Goal: Task Accomplishment & Management: Use online tool/utility

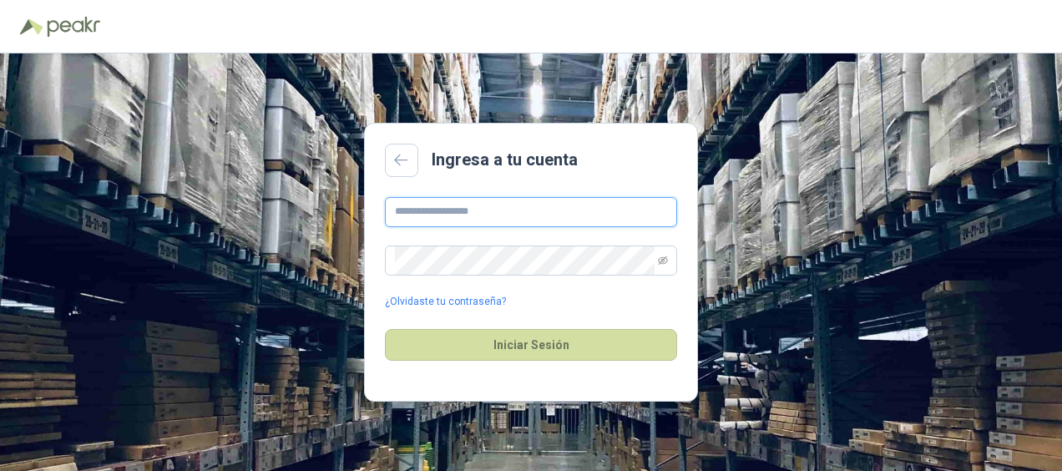
drag, startPoint x: 399, startPoint y: 213, endPoint x: 412, endPoint y: 220, distance: 15.3
click at [410, 220] on input "text" at bounding box center [531, 212] width 292 height 30
type input "**********"
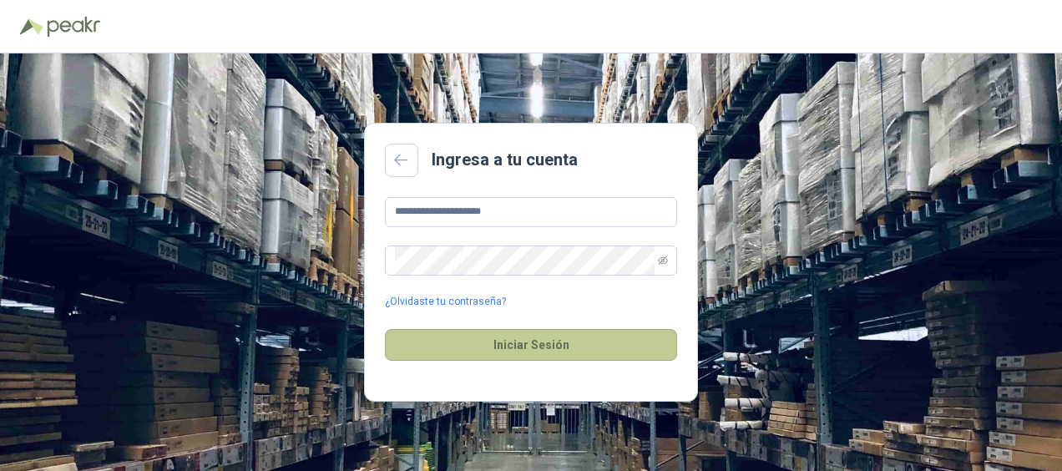
click at [548, 339] on button "Iniciar Sesión" at bounding box center [531, 345] width 292 height 32
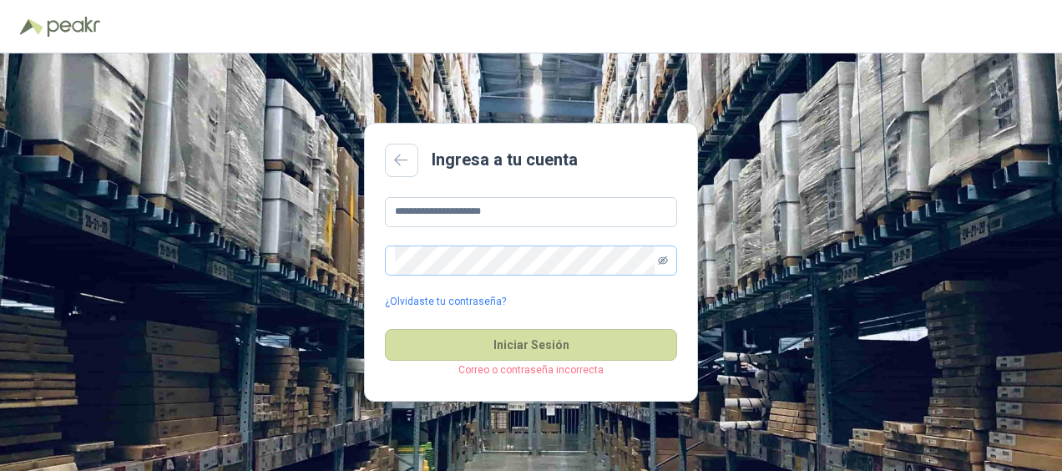
click at [665, 259] on icon "eye-invisible" at bounding box center [663, 260] width 10 height 10
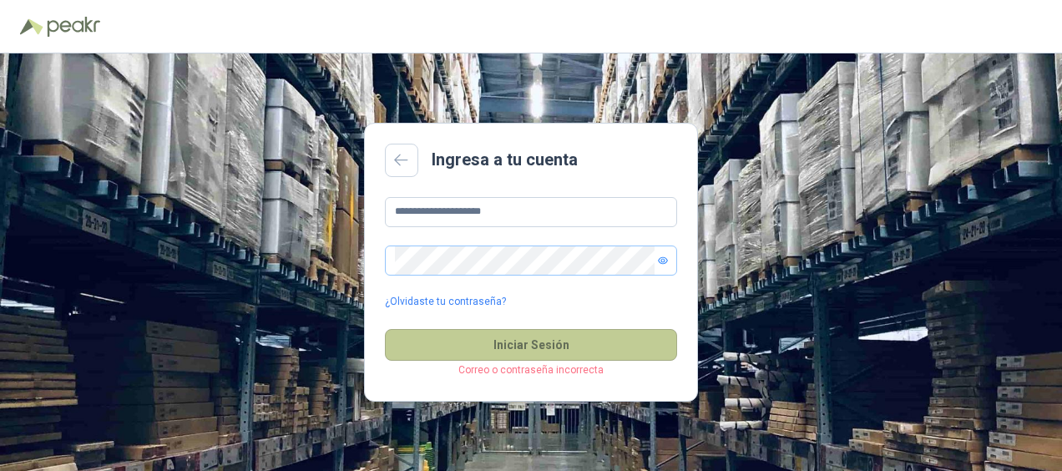
click at [521, 344] on button "Iniciar Sesión" at bounding box center [531, 345] width 292 height 32
click at [534, 342] on button "Iniciar Sesión" at bounding box center [531, 345] width 292 height 32
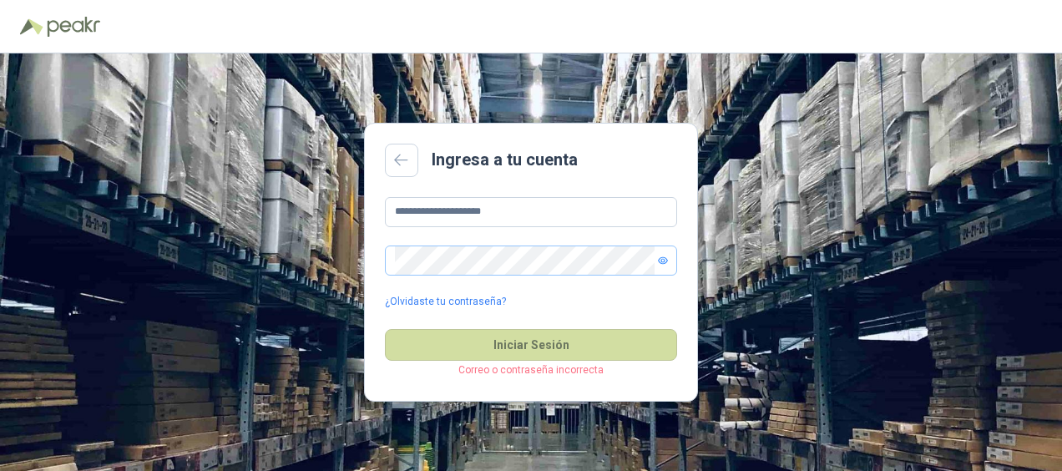
click at [574, 388] on main "**********" at bounding box center [531, 263] width 334 height 280
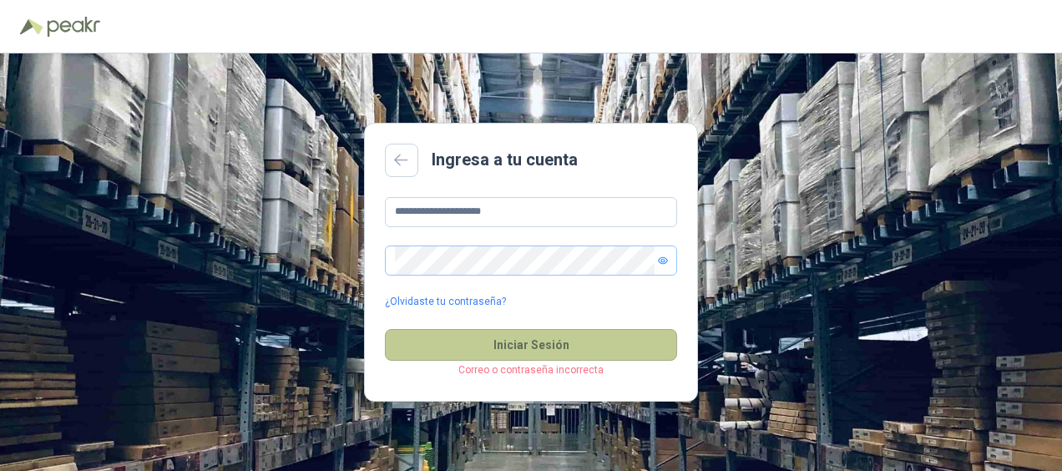
click at [501, 342] on button "Iniciar Sesión" at bounding box center [531, 345] width 292 height 32
click at [519, 343] on button "Iniciar Sesión" at bounding box center [531, 345] width 292 height 32
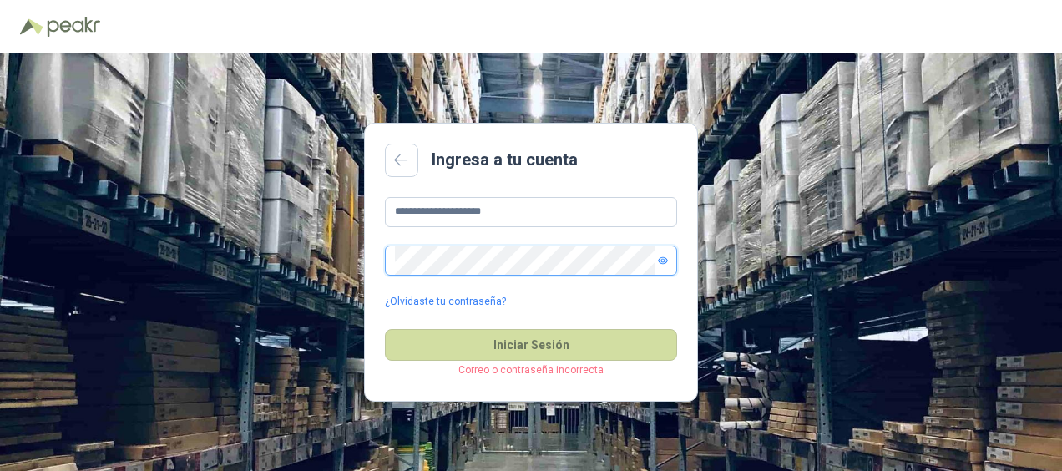
click at [661, 258] on icon "eye" at bounding box center [663, 260] width 8 height 6
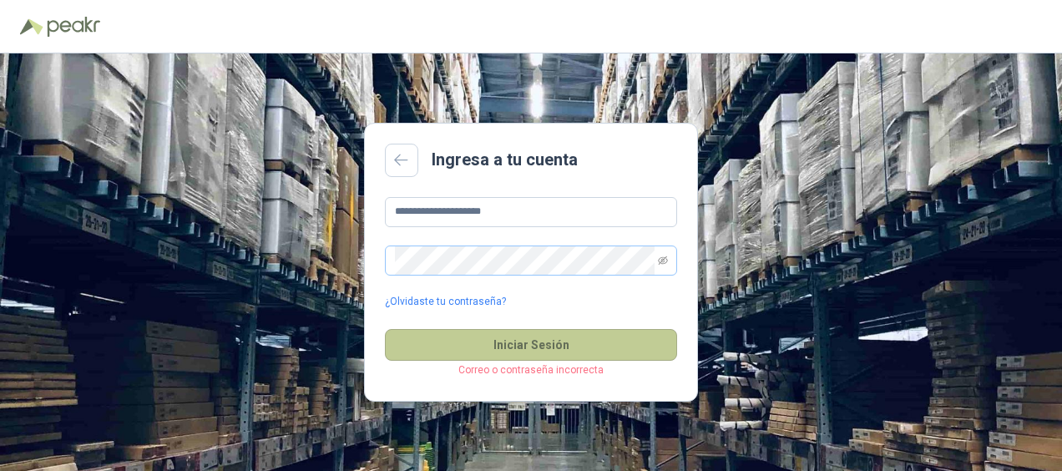
click at [520, 345] on button "Iniciar Sesión" at bounding box center [531, 345] width 292 height 32
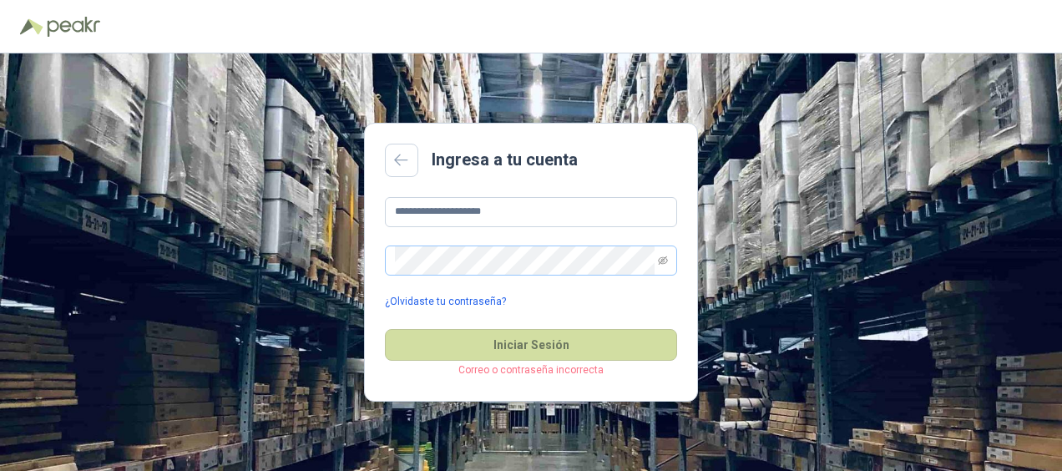
click at [419, 300] on link "¿Olvidaste tu contraseña?" at bounding box center [445, 302] width 121 height 16
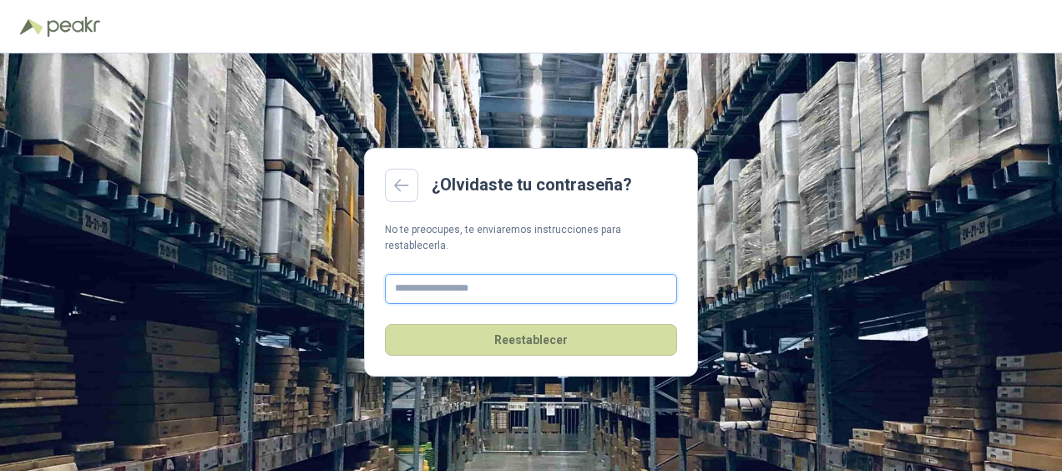
drag, startPoint x: 417, startPoint y: 260, endPoint x: 404, endPoint y: 273, distance: 18.3
click at [410, 268] on fieldset "Reestablecer" at bounding box center [531, 305] width 292 height 102
click at [404, 274] on input "text" at bounding box center [531, 289] width 292 height 30
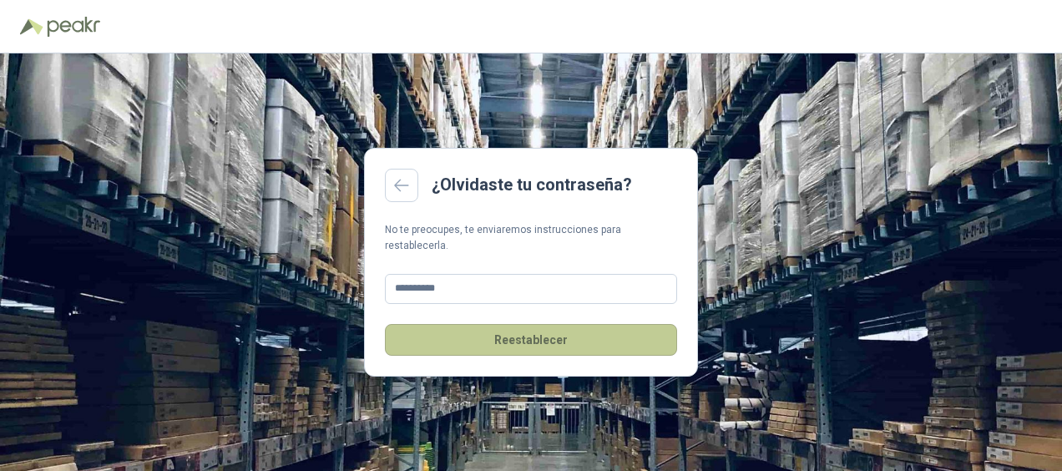
click at [539, 331] on button "Reestablecer" at bounding box center [531, 340] width 292 height 32
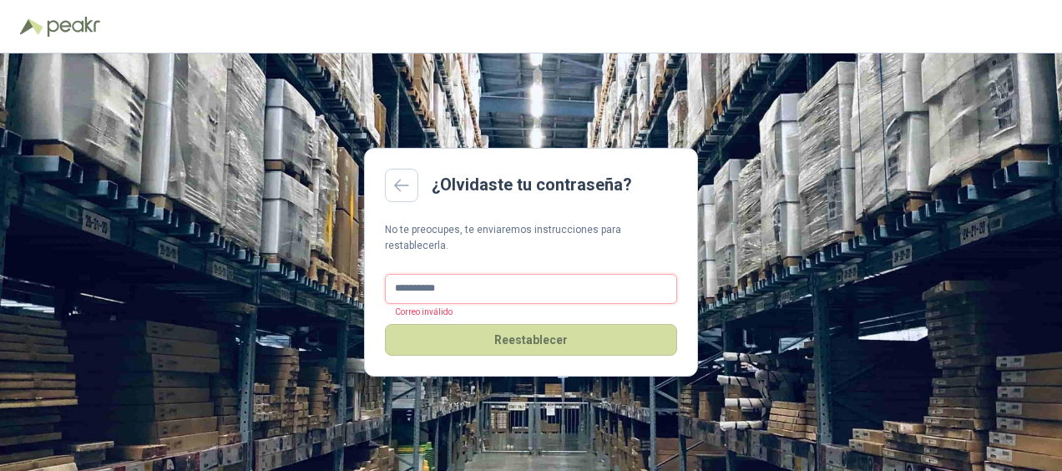
click at [458, 285] on input "**********" at bounding box center [531, 289] width 292 height 30
type input "*"
click at [411, 192] on link at bounding box center [401, 185] width 33 height 33
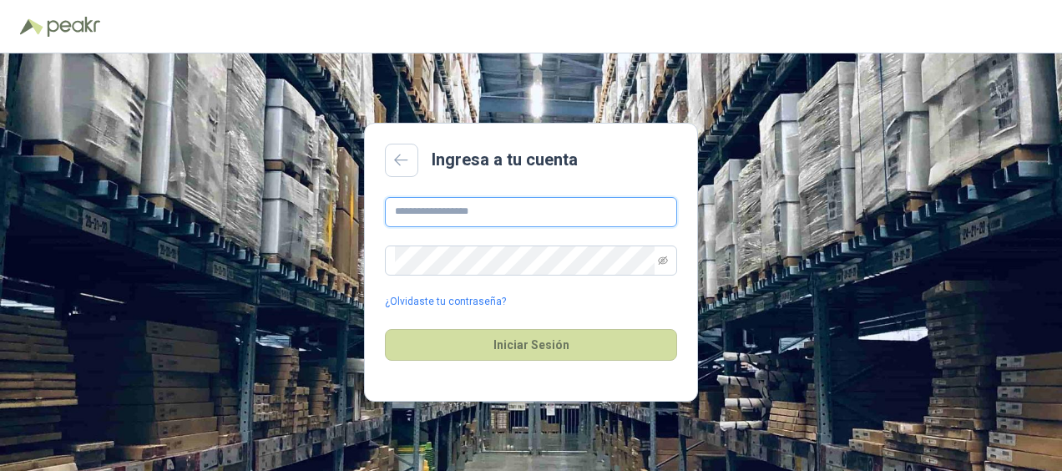
click at [422, 219] on input "text" at bounding box center [531, 212] width 292 height 30
type input "**********"
click at [667, 257] on icon "eye-invisible" at bounding box center [663, 260] width 10 height 10
click at [544, 306] on div "¿Olvidaste tu contraseña?" at bounding box center [531, 302] width 292 height 16
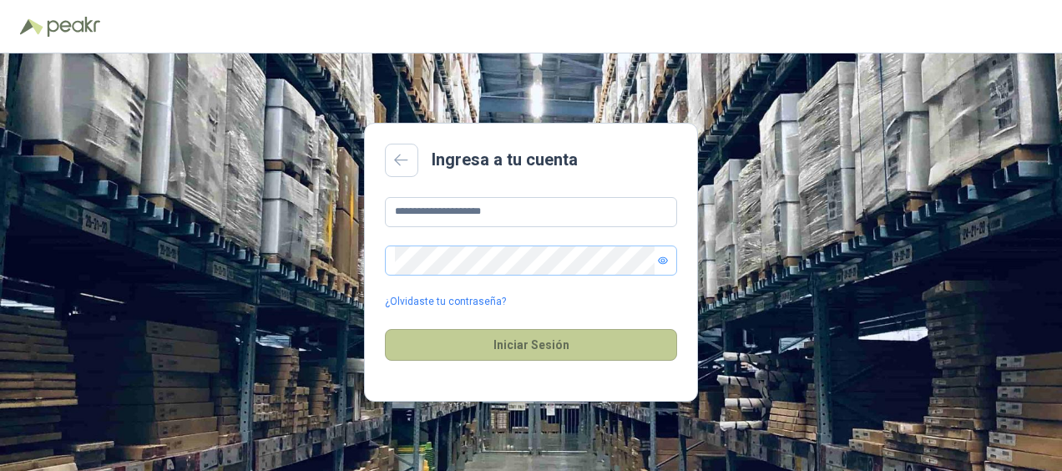
click at [515, 341] on button "Iniciar Sesión" at bounding box center [531, 345] width 292 height 32
click at [521, 344] on button "Iniciar Sesión" at bounding box center [531, 345] width 292 height 32
click at [521, 342] on button "Iniciar Sesión" at bounding box center [531, 345] width 292 height 32
click at [513, 347] on button "Iniciar Sesión" at bounding box center [531, 345] width 292 height 32
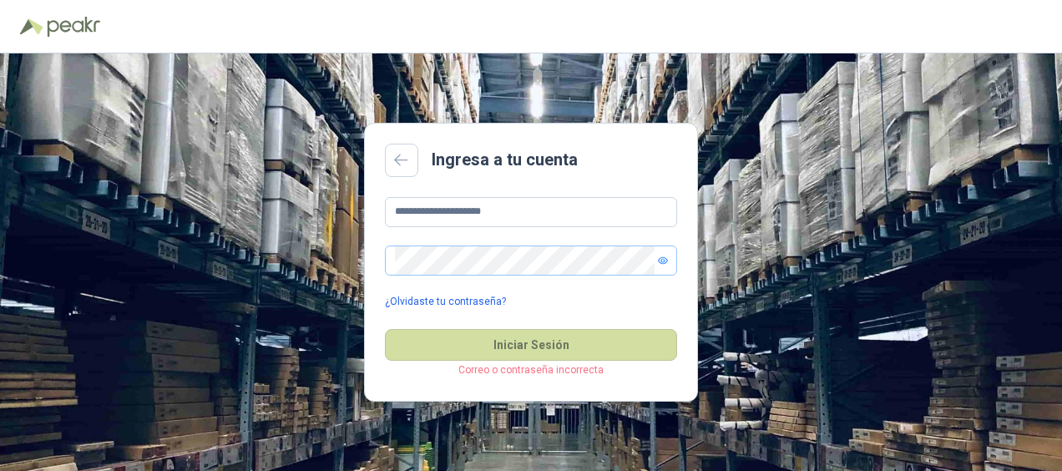
click at [456, 302] on link "¿Olvidaste tu contraseña?" at bounding box center [445, 302] width 121 height 16
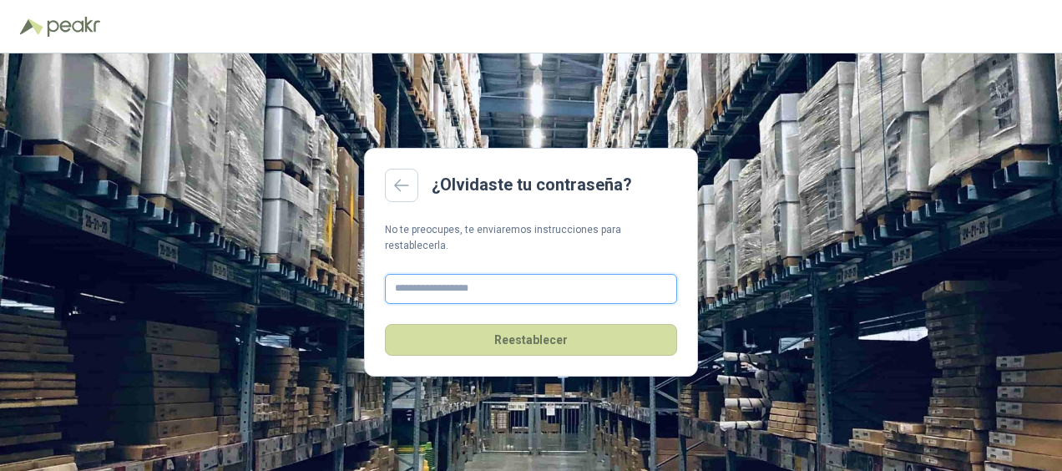
click at [429, 281] on input "text" at bounding box center [531, 289] width 292 height 30
type input "**********"
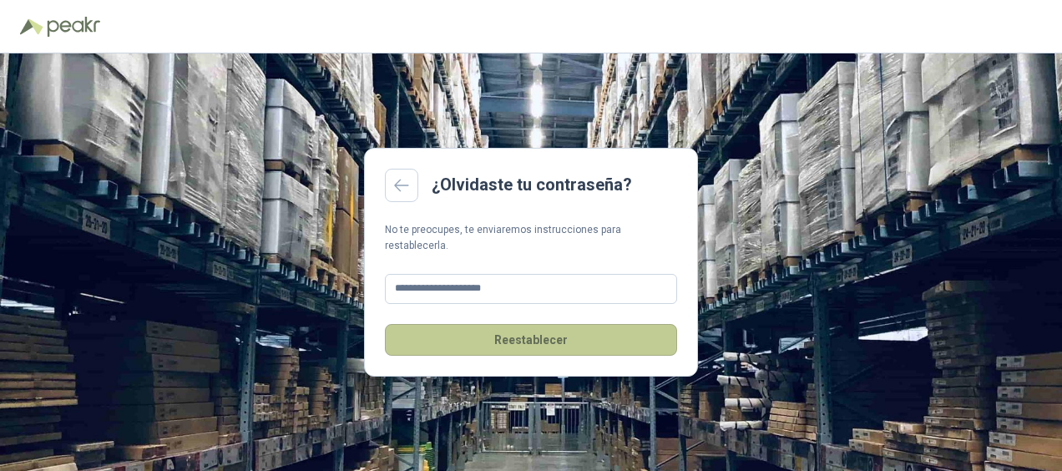
click at [508, 331] on button "Reestablecer" at bounding box center [531, 340] width 292 height 32
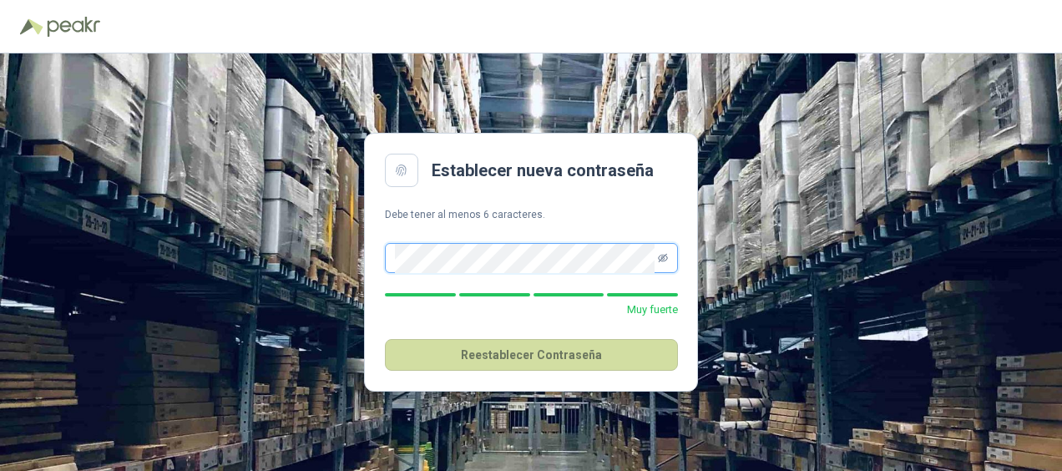
click at [664, 256] on icon "eye-invisible" at bounding box center [663, 258] width 10 height 8
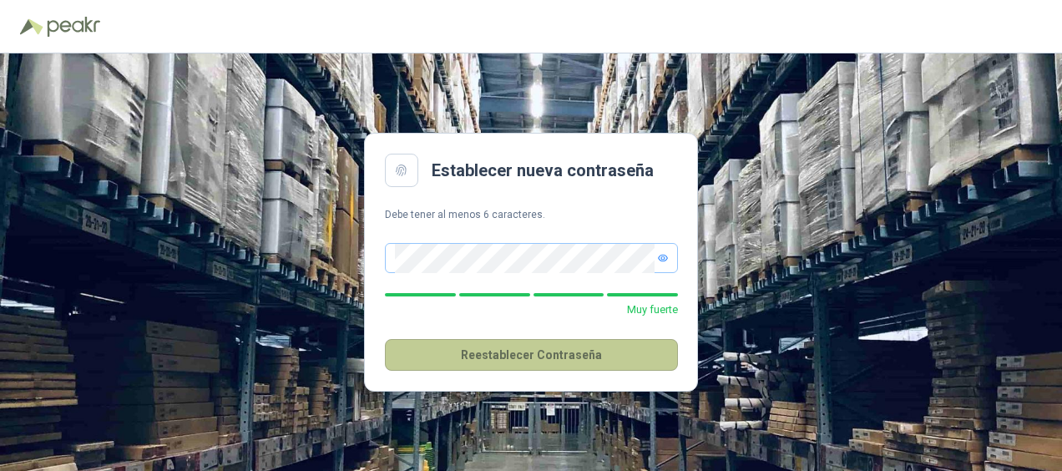
click at [508, 352] on button "Reestablecer Contraseña" at bounding box center [531, 355] width 293 height 32
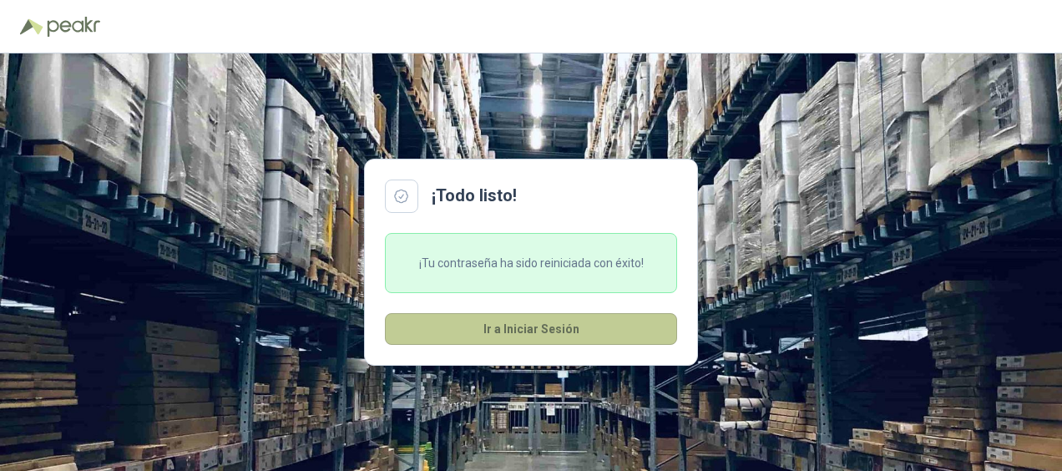
click at [531, 327] on button "Ir a Iniciar Sesión" at bounding box center [531, 329] width 292 height 32
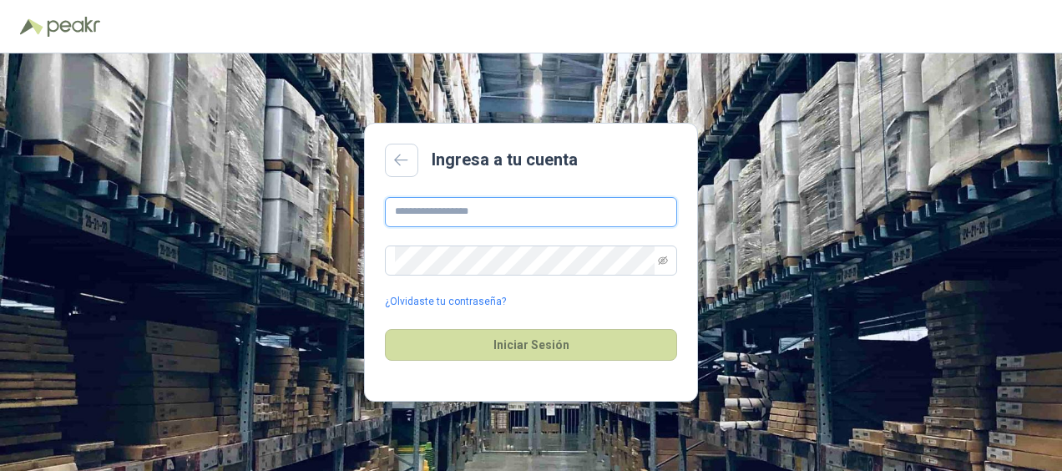
type input "**********"
click at [666, 260] on icon "eye-invisible" at bounding box center [663, 259] width 10 height 8
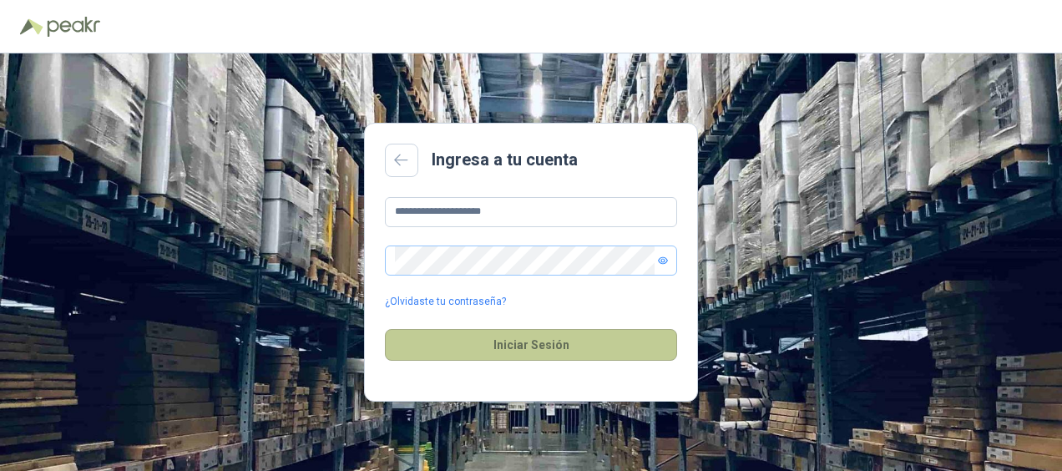
click at [521, 342] on button "Iniciar Sesión" at bounding box center [531, 345] width 292 height 32
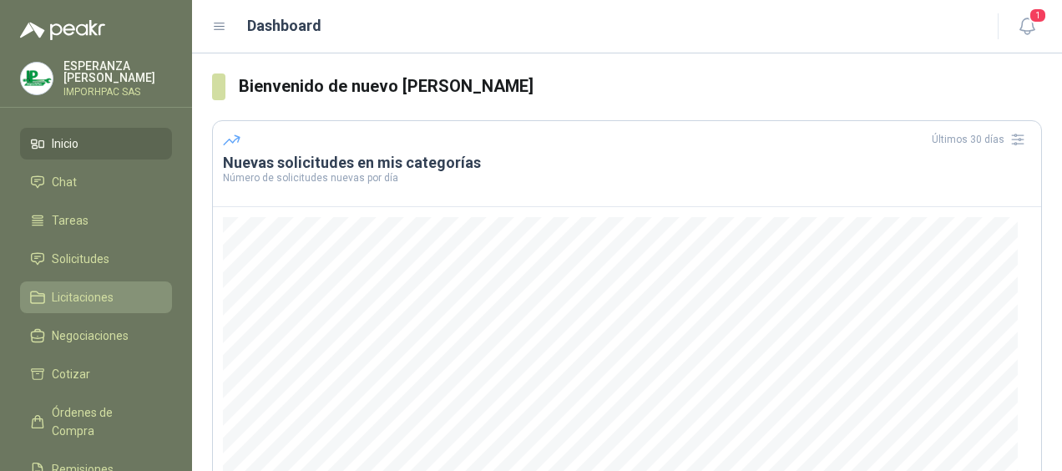
click at [85, 292] on span "Licitaciones" at bounding box center [83, 297] width 62 height 18
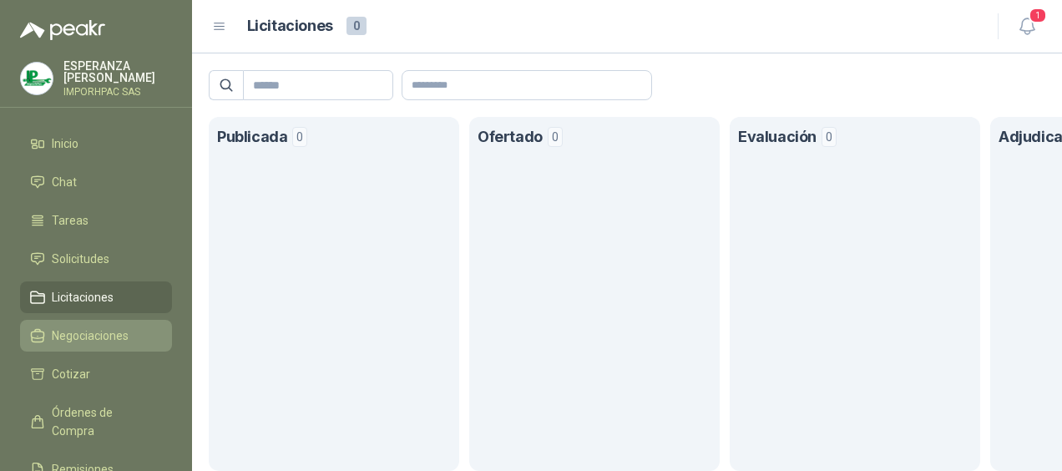
click at [85, 332] on span "Negociaciones" at bounding box center [90, 335] width 77 height 18
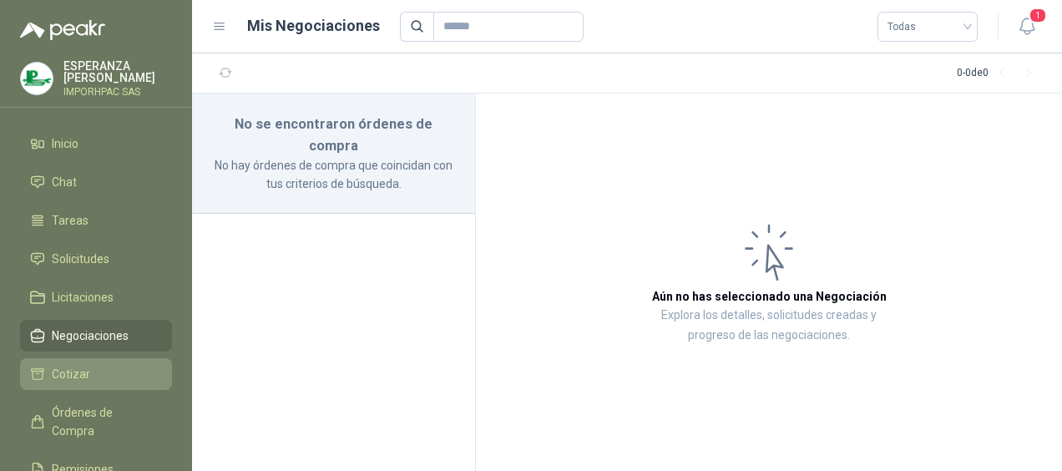
click at [90, 369] on li "Cotizar" at bounding box center [96, 374] width 132 height 18
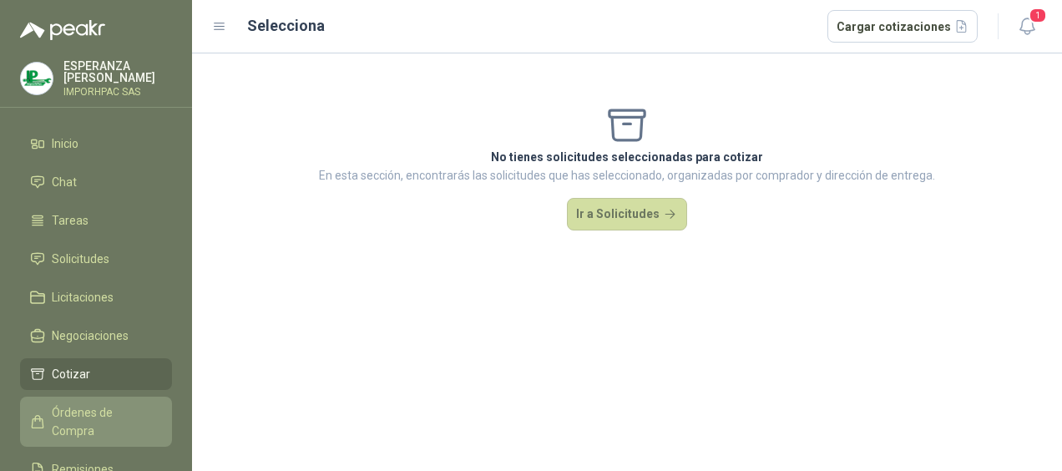
click at [80, 412] on span "Órdenes de Compra" at bounding box center [104, 421] width 104 height 37
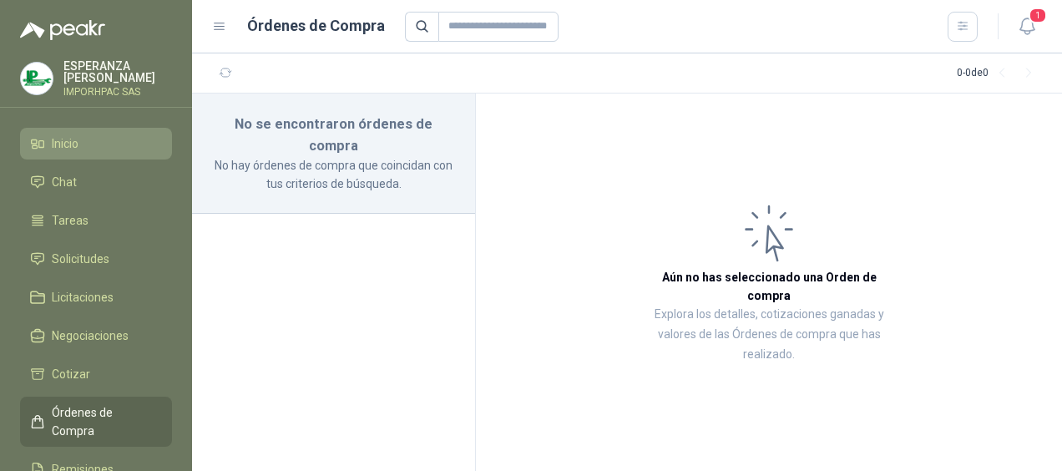
click at [79, 141] on li "Inicio" at bounding box center [96, 143] width 132 height 18
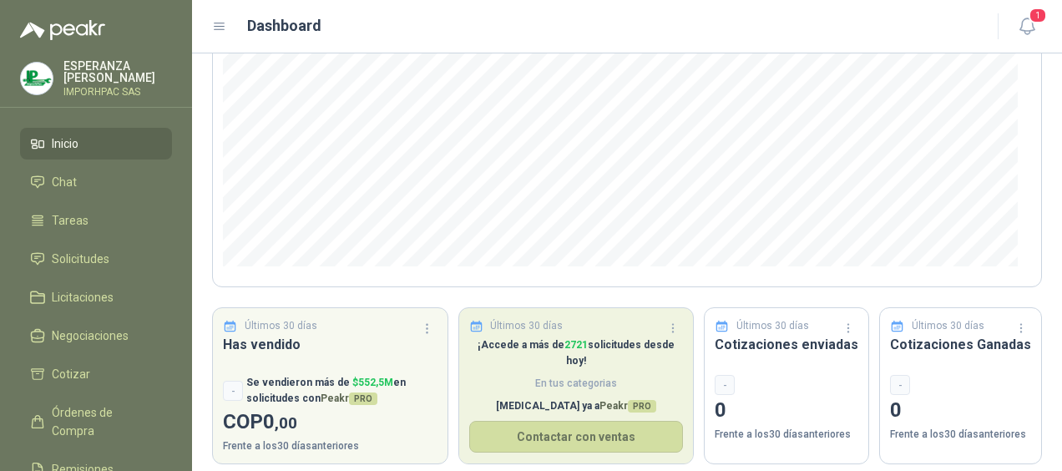
scroll to position [281, 0]
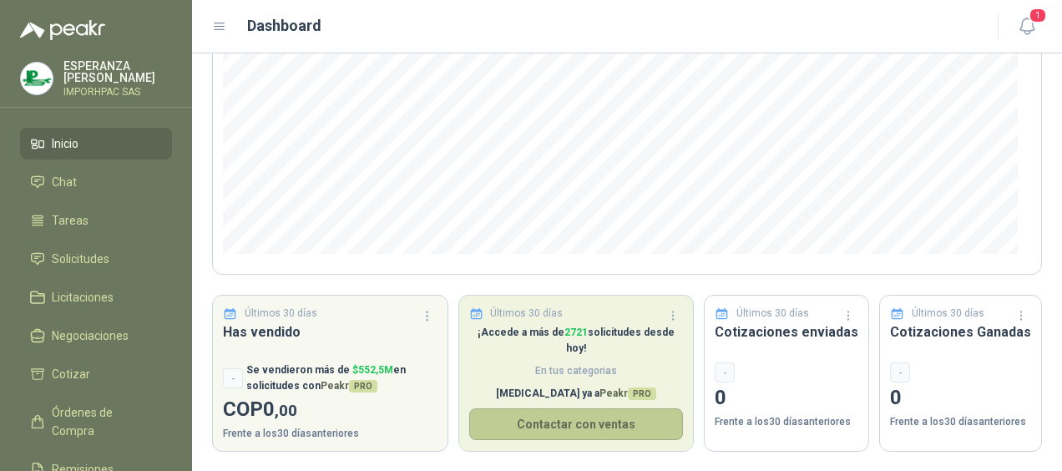
click at [554, 408] on button "Contactar con ventas" at bounding box center [576, 424] width 215 height 32
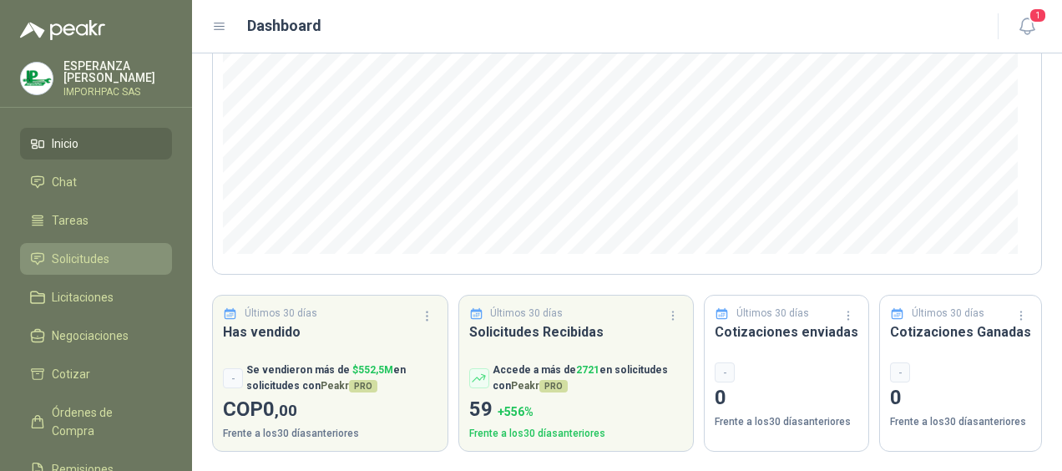
click at [66, 260] on span "Solicitudes" at bounding box center [81, 259] width 58 height 18
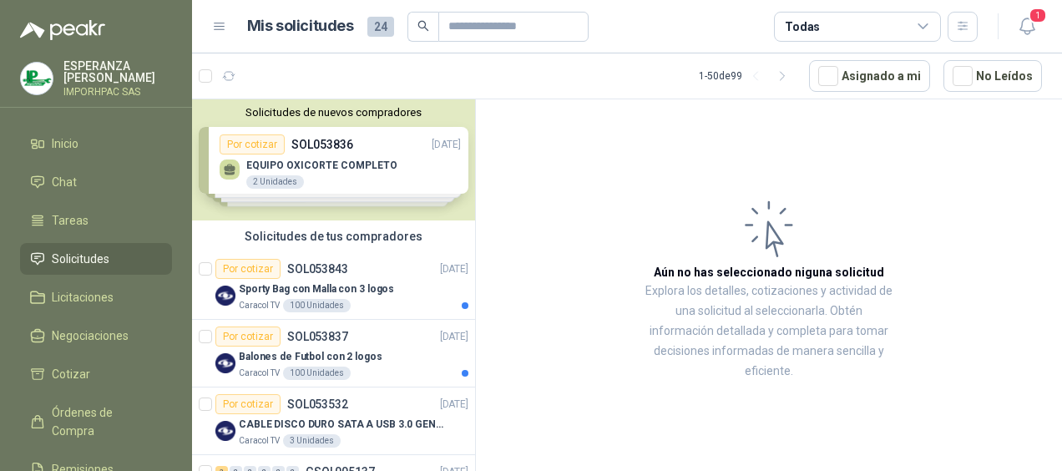
click at [268, 142] on div "Solicitudes de nuevos compradores Por cotizar SOL053836 [DATE] EQUIPO OXICORTE …" at bounding box center [333, 159] width 283 height 121
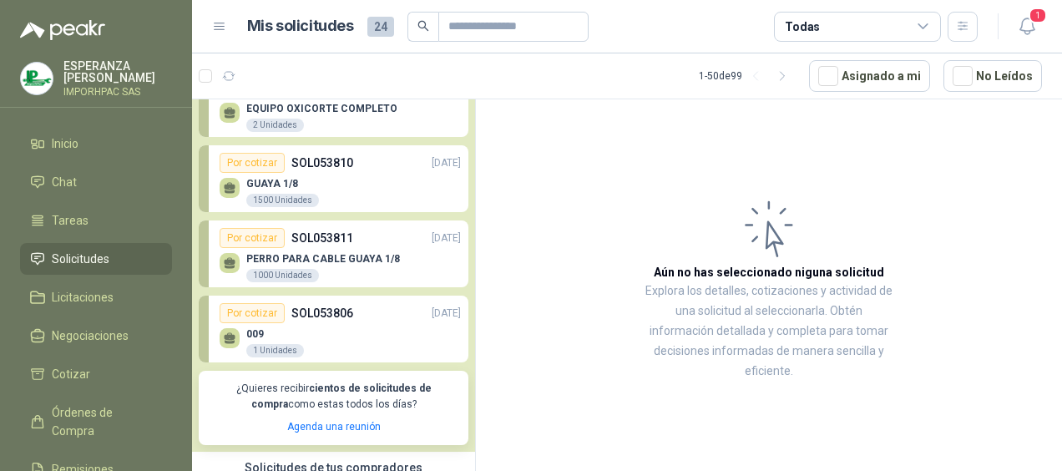
scroll to position [83, 0]
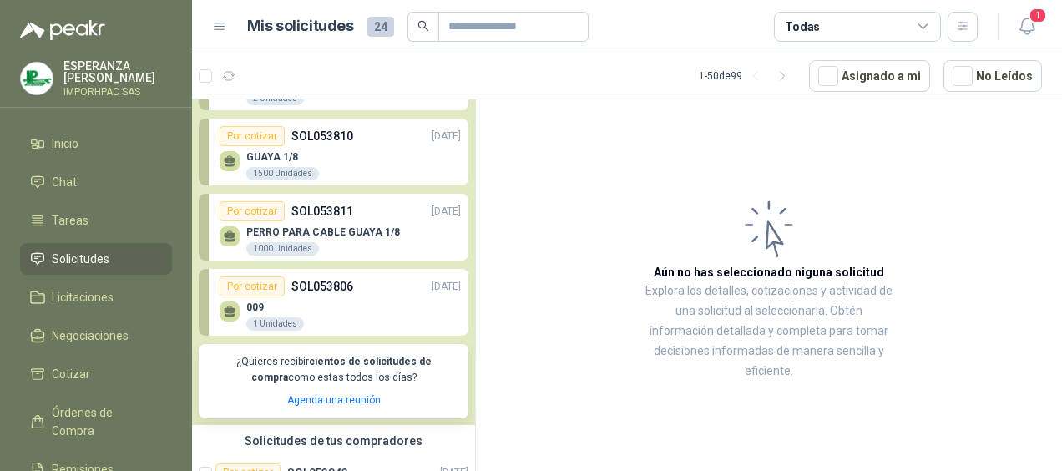
click at [249, 138] on div "Por cotizar" at bounding box center [252, 136] width 65 height 20
click at [249, 137] on div "Por cotizar" at bounding box center [252, 136] width 65 height 20
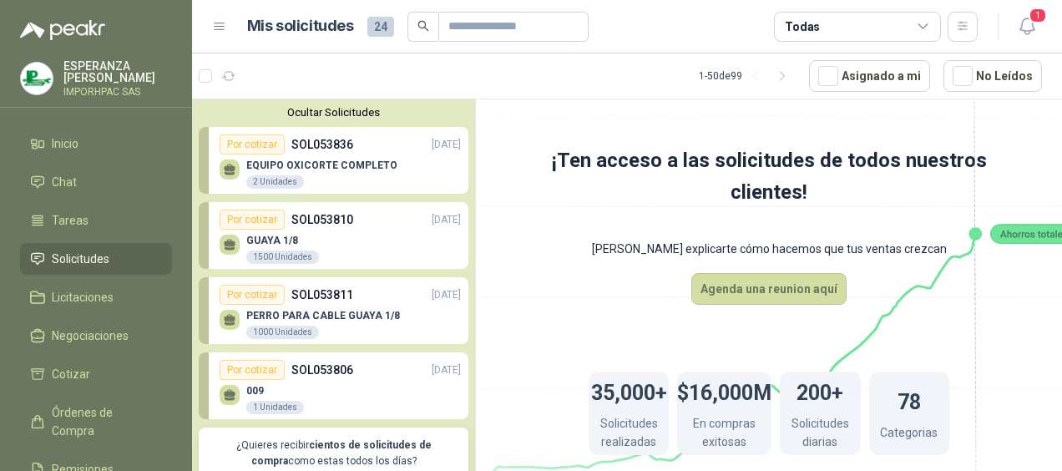
click at [317, 164] on p "EQUIPO OXICORTE COMPLETO" at bounding box center [321, 165] width 151 height 12
click at [223, 169] on icon at bounding box center [230, 170] width 14 height 14
click at [225, 169] on icon at bounding box center [230, 168] width 12 height 8
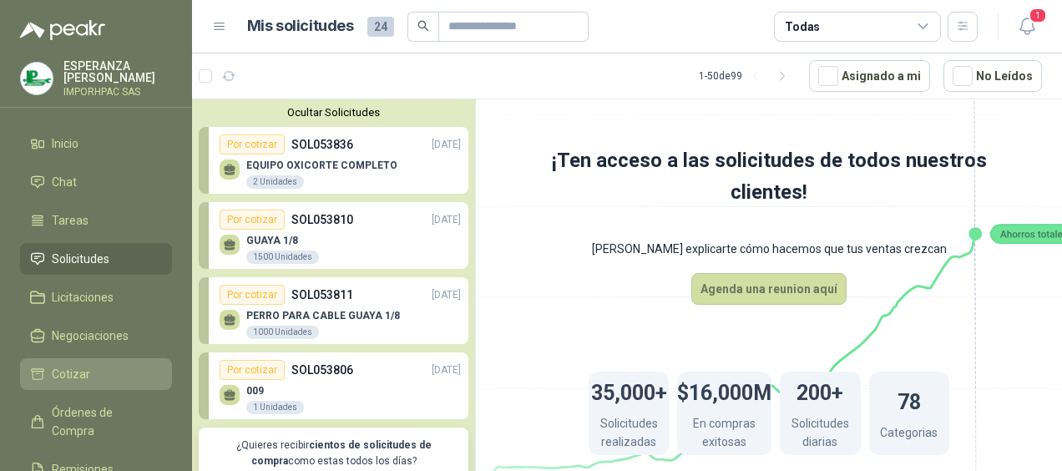
click at [71, 375] on span "Cotizar" at bounding box center [71, 374] width 38 height 18
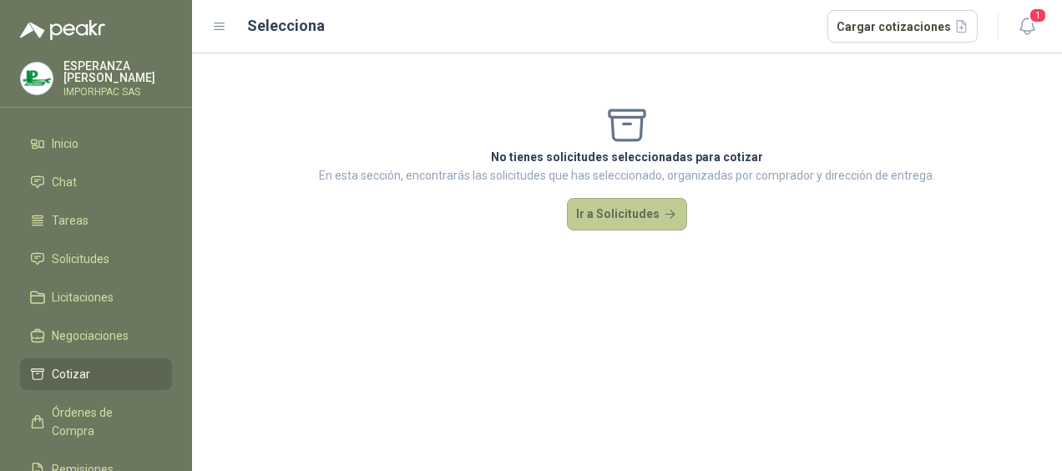
click at [622, 217] on button "Ir a Solicitudes" at bounding box center [627, 214] width 120 height 33
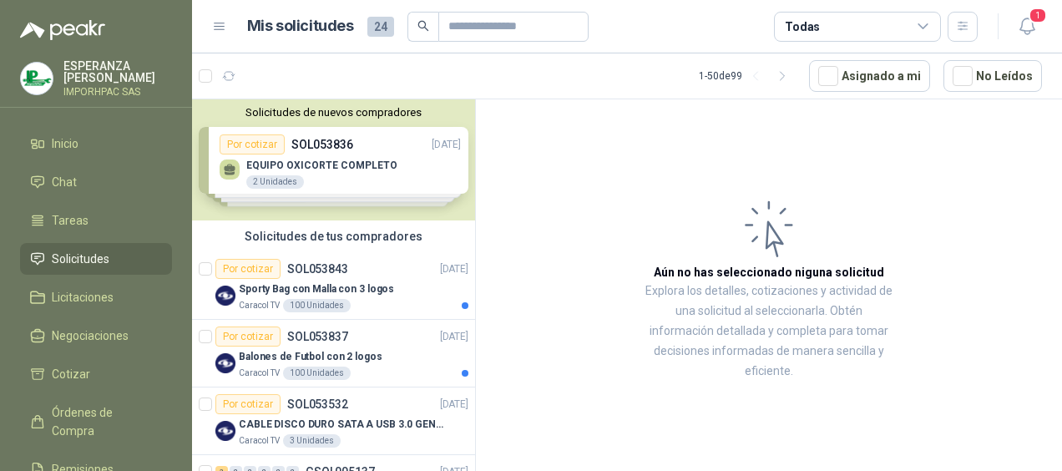
click at [324, 149] on div "Solicitudes de nuevos compradores Por cotizar SOL053836 [DATE] EQUIPO OXICORTE …" at bounding box center [333, 159] width 283 height 121
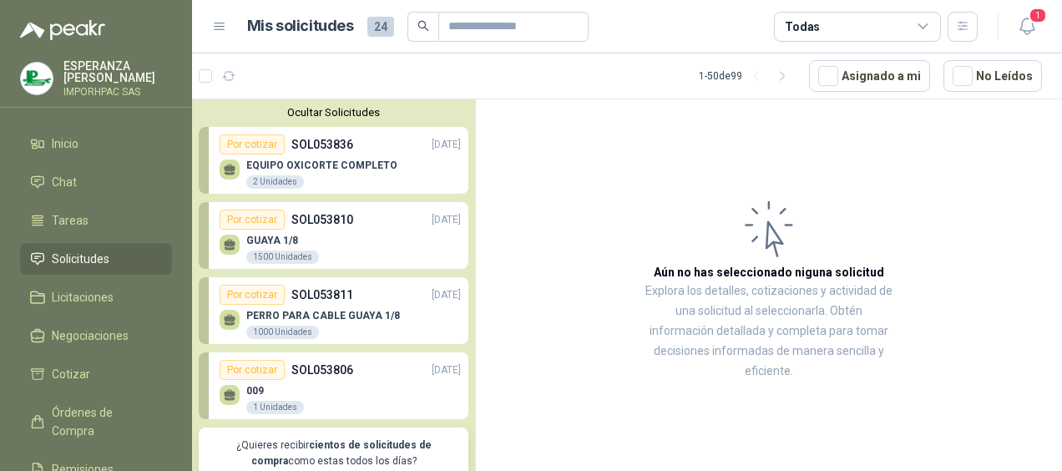
click at [220, 164] on div at bounding box center [230, 169] width 20 height 20
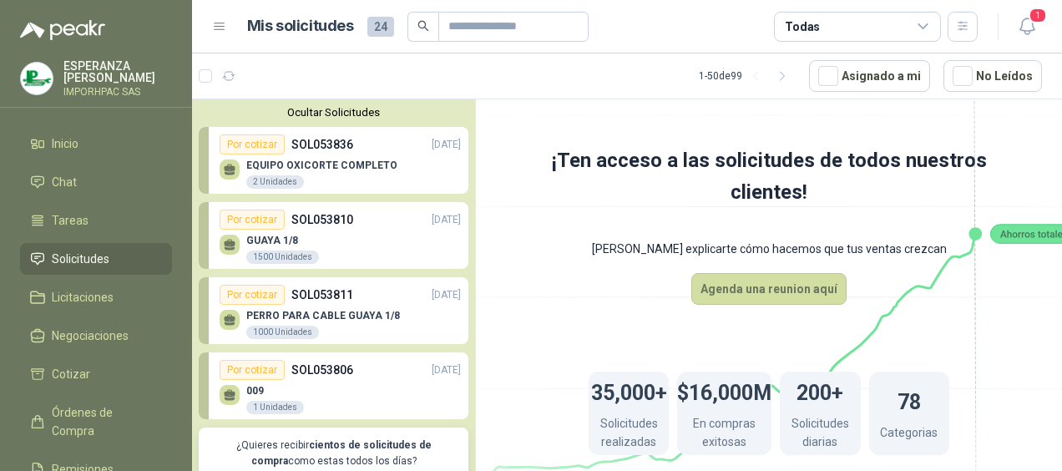
click at [239, 143] on div "Por cotizar" at bounding box center [252, 144] width 65 height 20
click at [239, 142] on div "Por cotizar" at bounding box center [252, 144] width 65 height 20
click at [240, 142] on div "Por cotizar" at bounding box center [252, 144] width 65 height 20
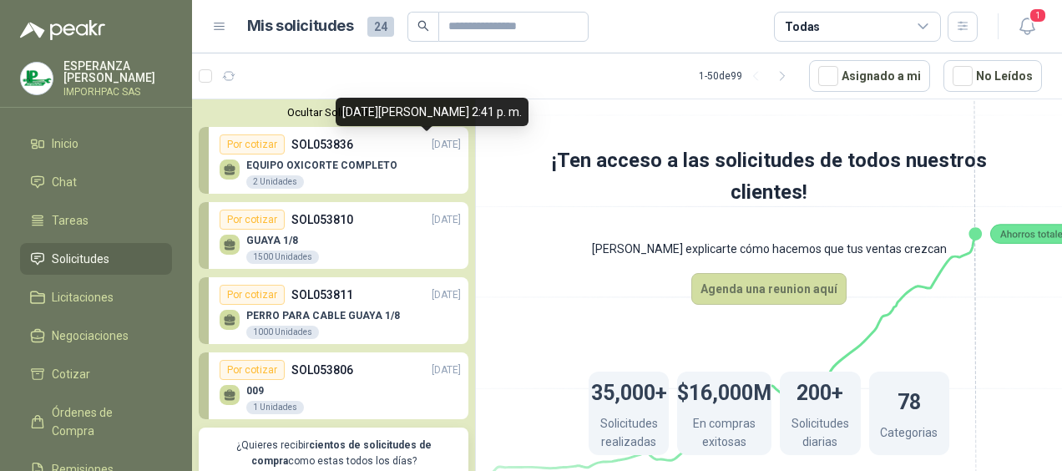
click at [432, 142] on p "[DATE]" at bounding box center [446, 145] width 29 height 16
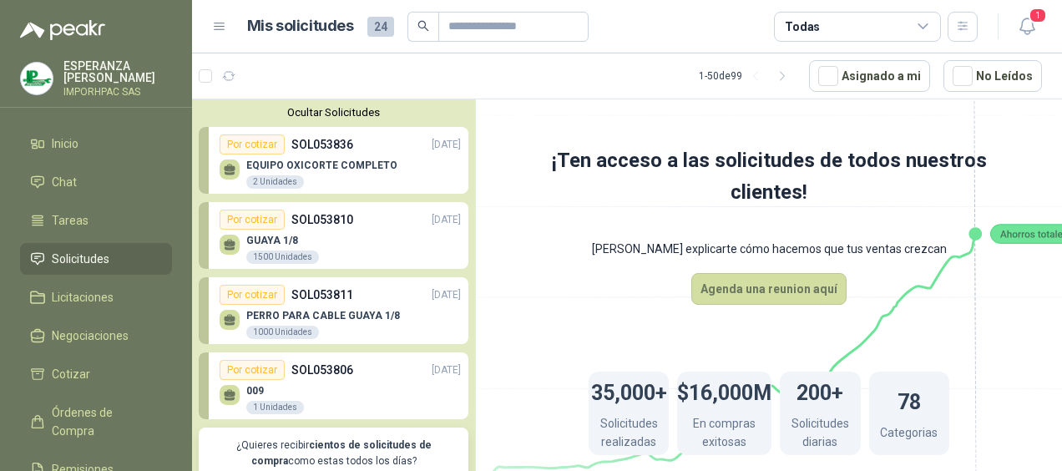
click at [324, 155] on div "EQUIPO OXICORTE COMPLETO 2 Unidades" at bounding box center [340, 171] width 241 height 35
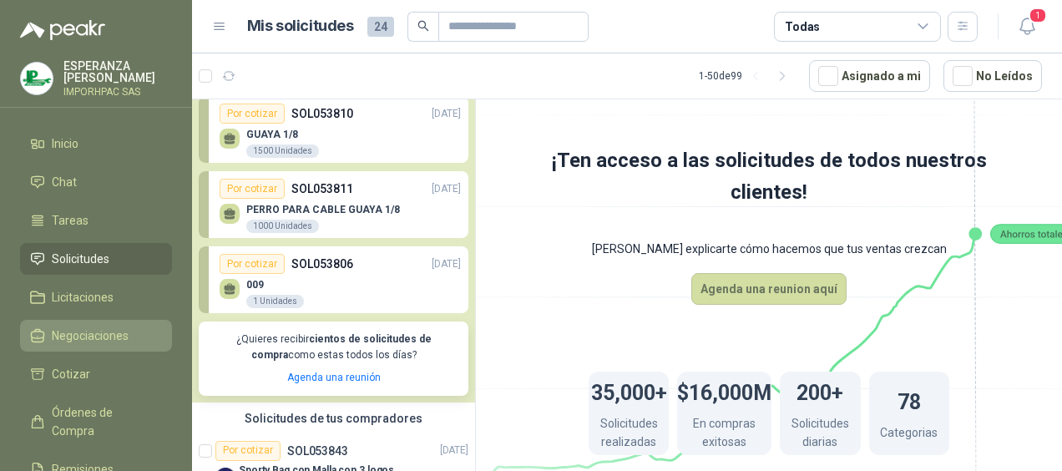
scroll to position [83, 0]
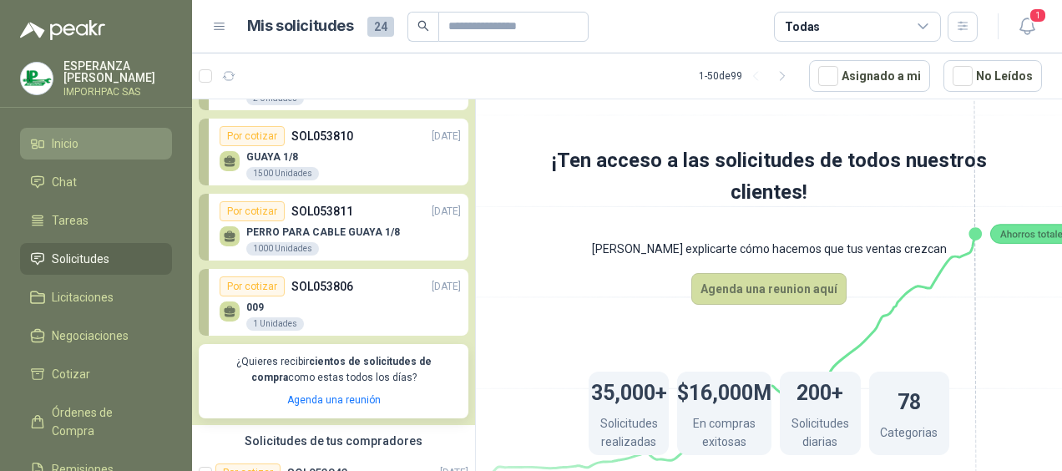
click at [63, 139] on span "Inicio" at bounding box center [65, 143] width 27 height 18
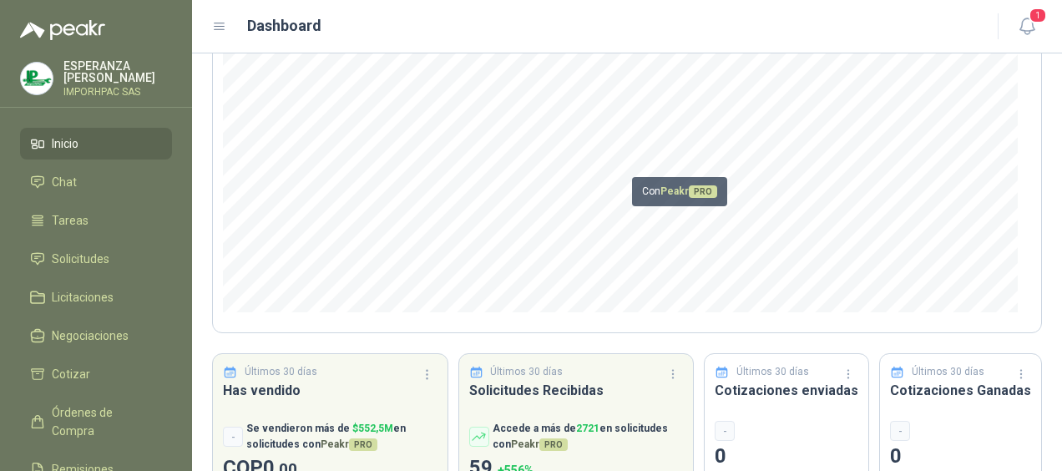
scroll to position [281, 0]
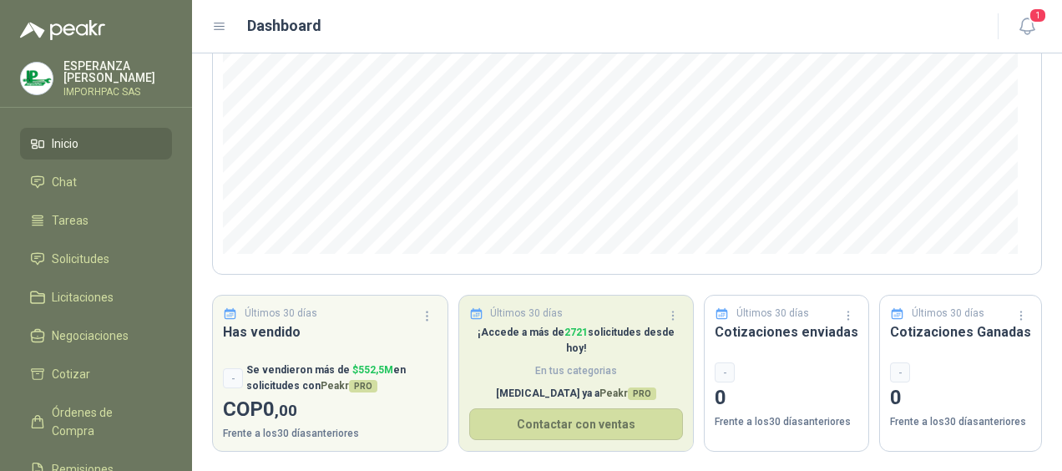
click at [508, 322] on h3 "Solicitudes Recibidas" at bounding box center [576, 331] width 215 height 21
click at [509, 408] on button "Contactar con ventas" at bounding box center [576, 424] width 215 height 32
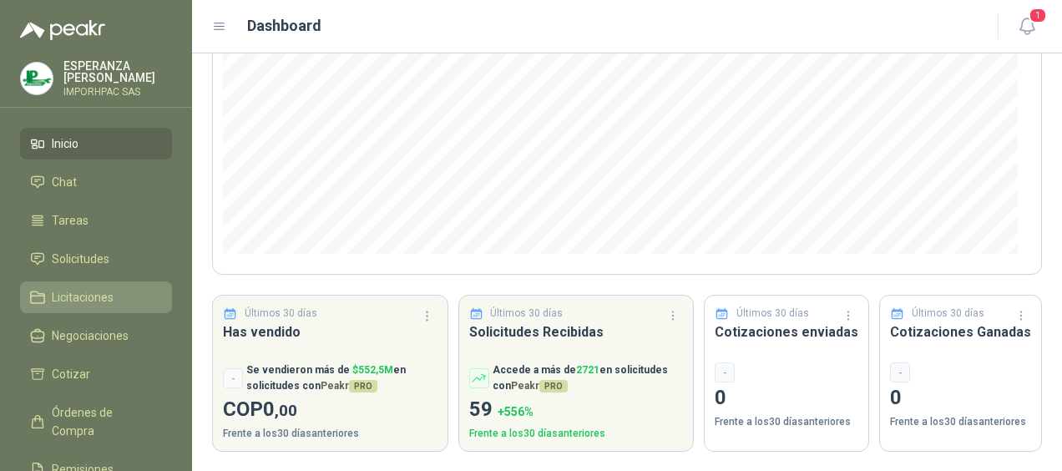
click at [55, 296] on span "Licitaciones" at bounding box center [83, 297] width 62 height 18
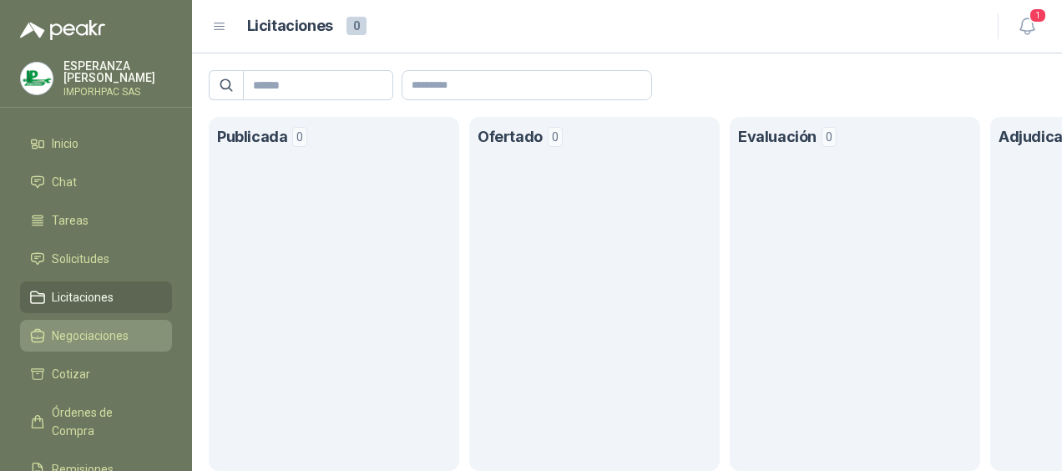
click at [59, 329] on span "Negociaciones" at bounding box center [90, 335] width 77 height 18
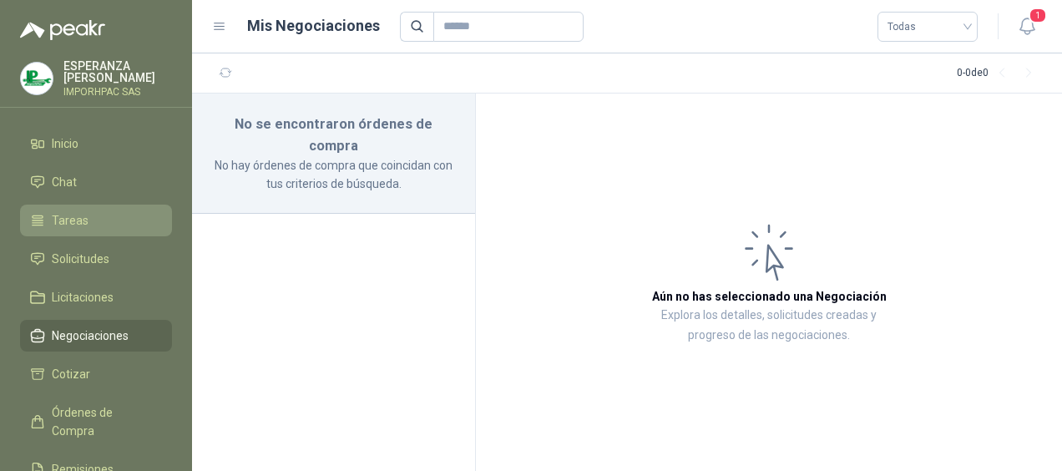
click at [57, 216] on span "Tareas" at bounding box center [70, 220] width 37 height 18
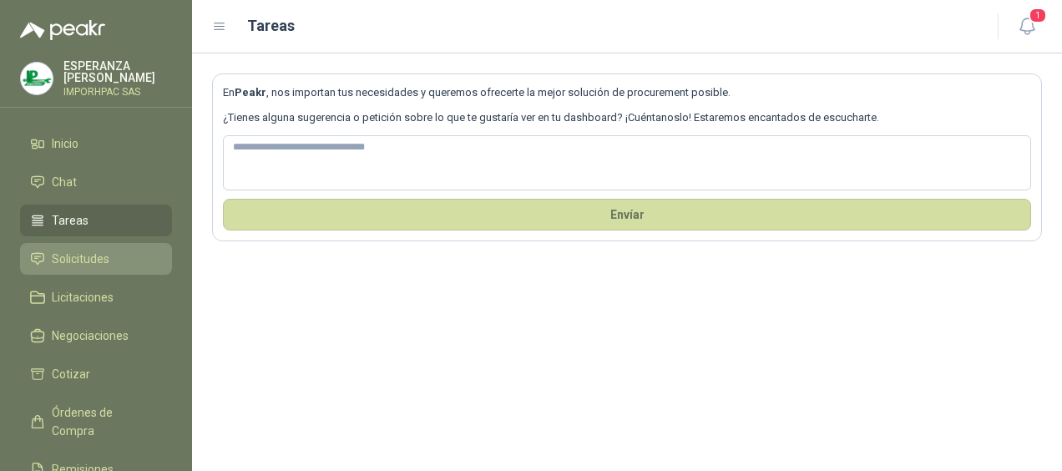
click at [50, 255] on li "Solicitudes" at bounding box center [96, 259] width 132 height 18
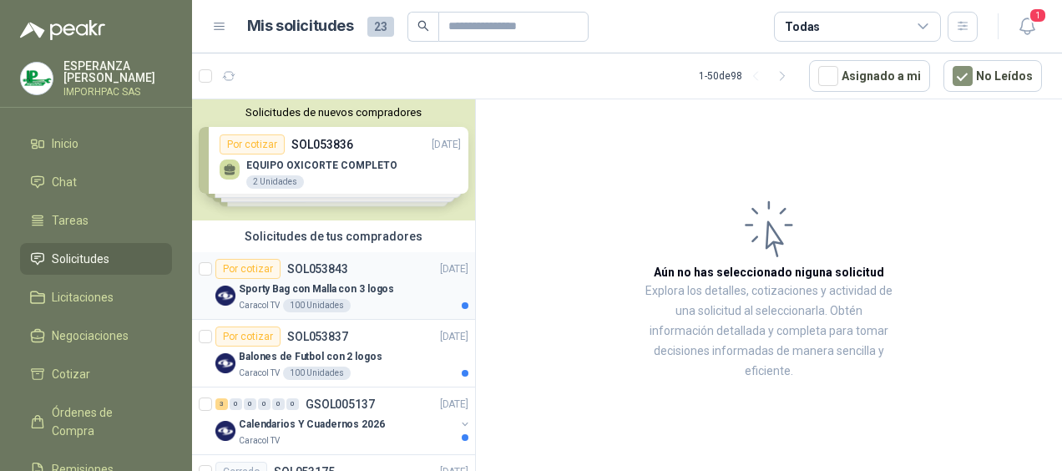
click at [276, 289] on p "Sporty Bag con Malla con 3 logos" at bounding box center [316, 289] width 155 height 16
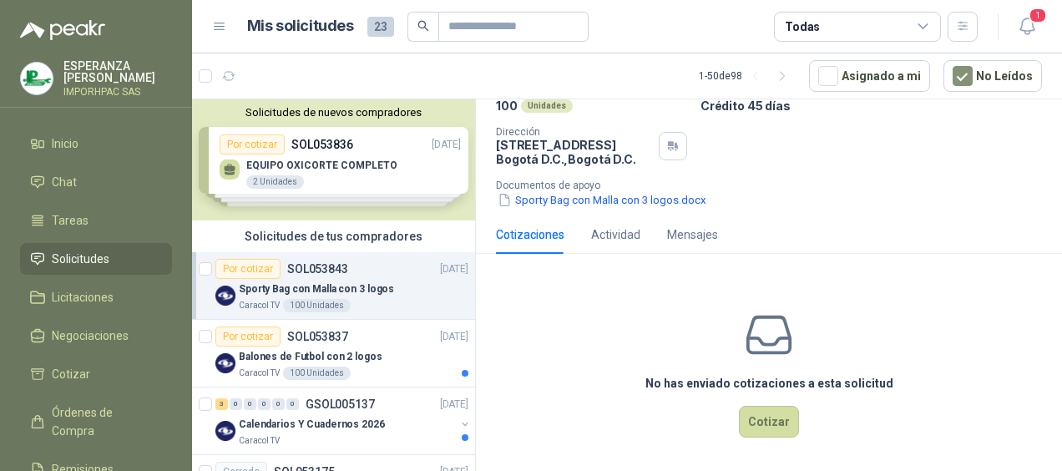
scroll to position [150, 0]
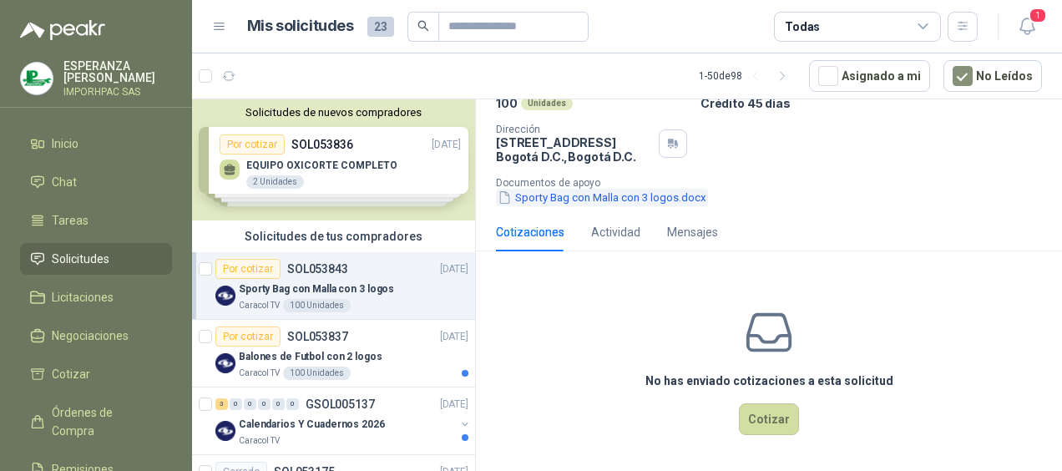
click at [555, 194] on button "Sporty Bag con Malla con 3 logos.docx" at bounding box center [602, 198] width 212 height 18
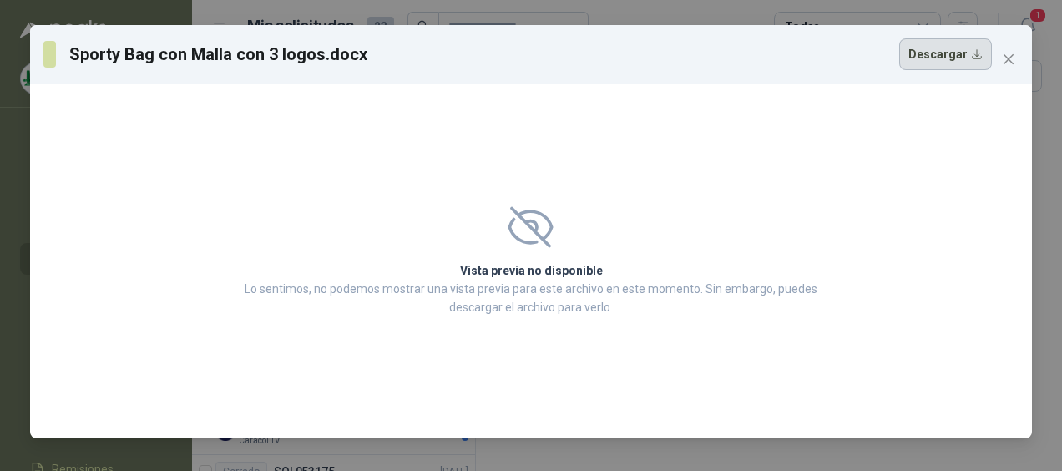
click at [962, 47] on button "Descargar" at bounding box center [945, 54] width 93 height 32
click at [1007, 53] on icon "close" at bounding box center [1008, 59] width 13 height 13
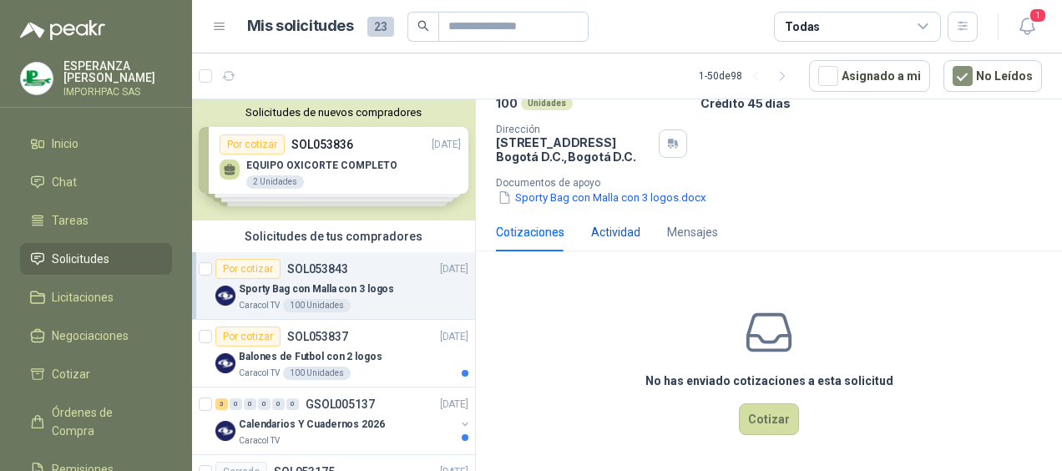
click at [609, 232] on div "Actividad" at bounding box center [615, 232] width 49 height 18
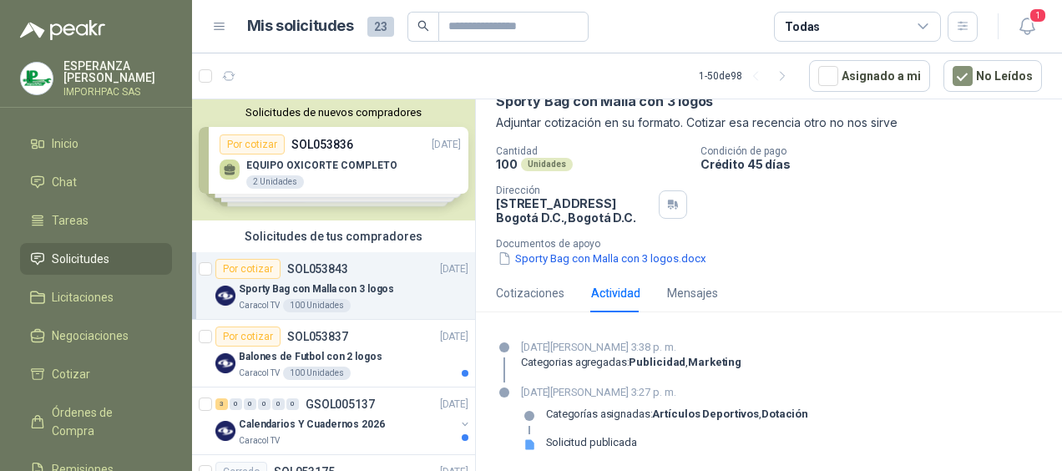
scroll to position [91, 0]
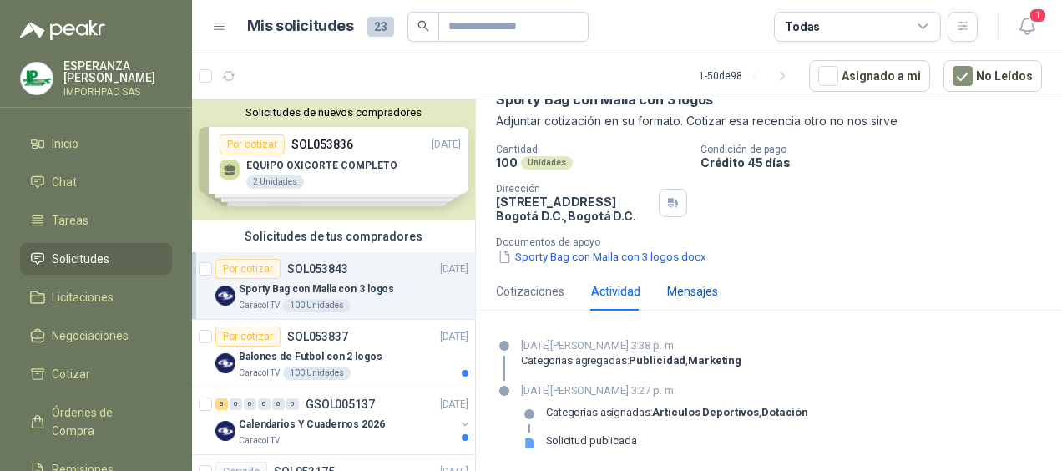
click at [699, 287] on div "Mensajes" at bounding box center [692, 291] width 51 height 18
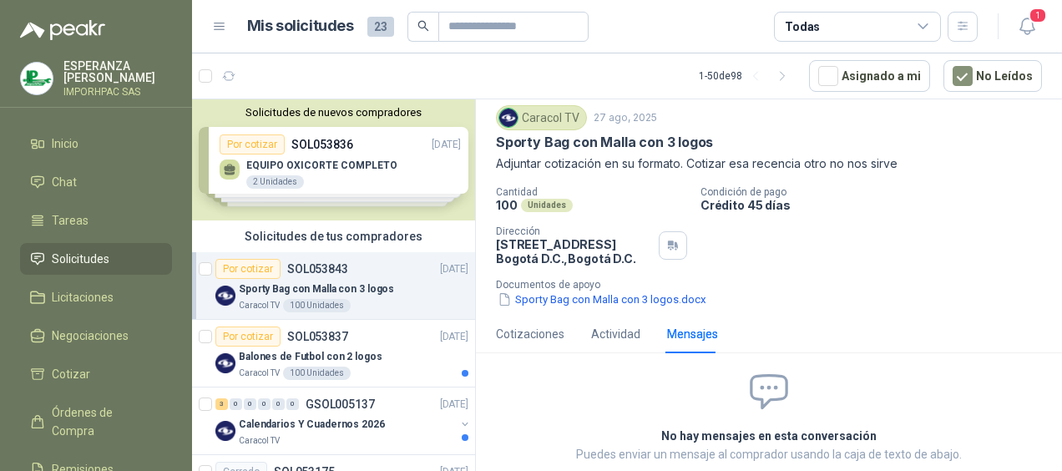
scroll to position [130, 0]
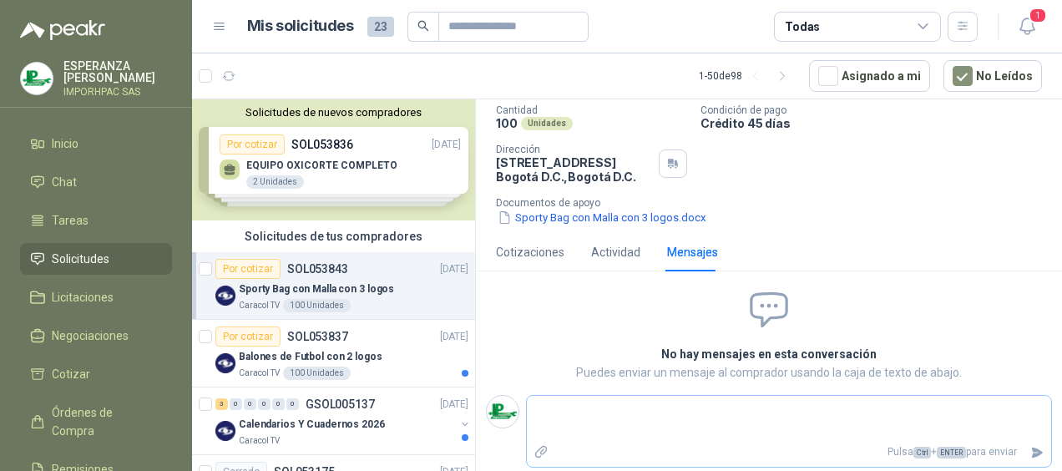
click at [540, 449] on icon "Adjuntar archivos" at bounding box center [540, 451] width 15 height 15
click at [0, 0] on input "file" at bounding box center [0, 0] width 0 height 0
drag, startPoint x: 499, startPoint y: 157, endPoint x: 623, endPoint y: 154, distance: 123.6
click at [623, 155] on p "[STREET_ADDRESS] , [GEOGRAPHIC_DATA] D.C." at bounding box center [574, 169] width 156 height 28
drag, startPoint x: 623, startPoint y: 154, endPoint x: 576, endPoint y: 164, distance: 47.8
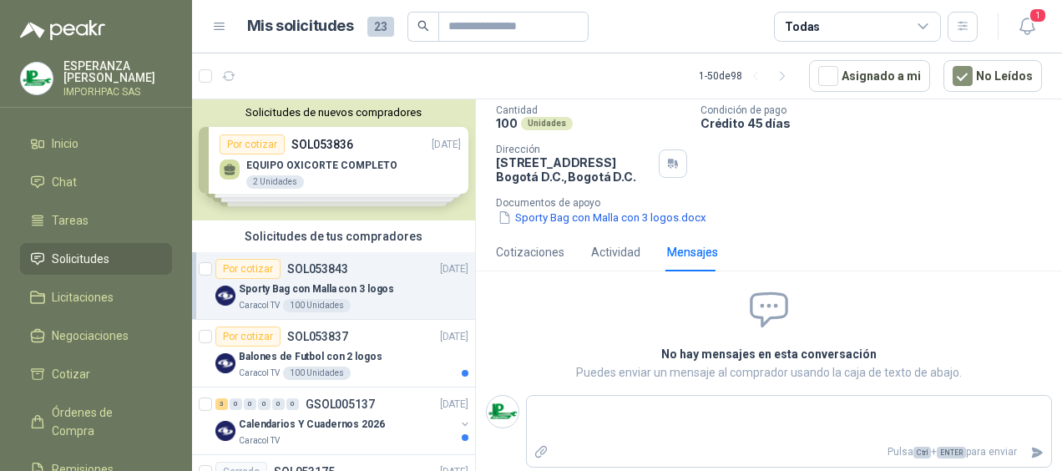
copy p "[STREET_ADDRESS]"
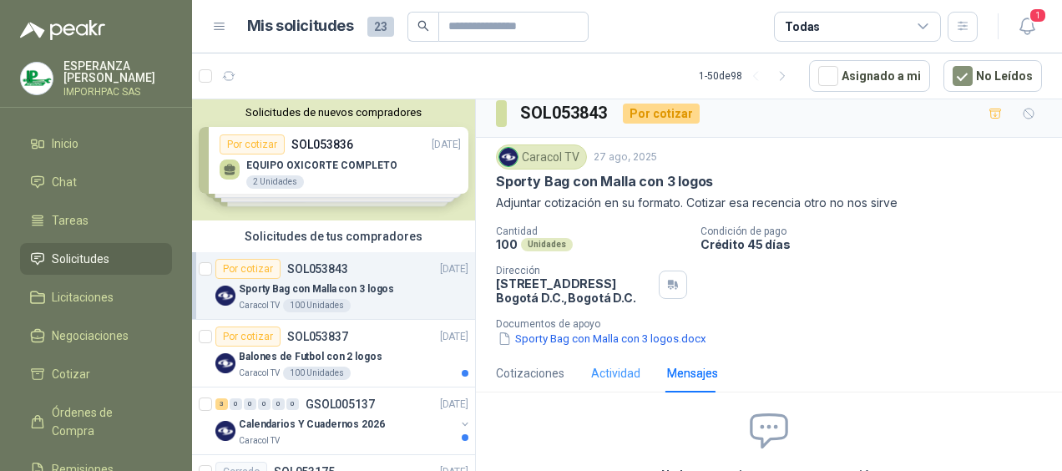
scroll to position [0, 0]
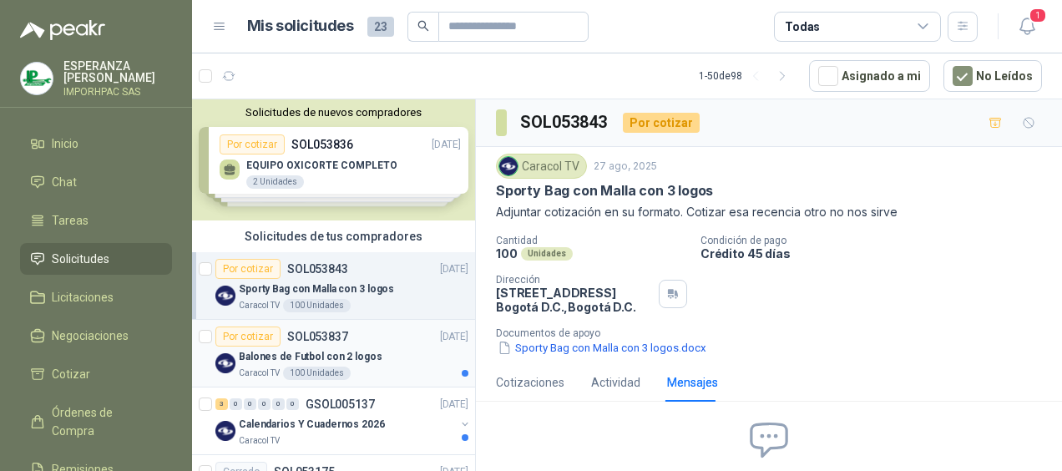
click at [257, 372] on p "Caracol TV" at bounding box center [259, 373] width 41 height 13
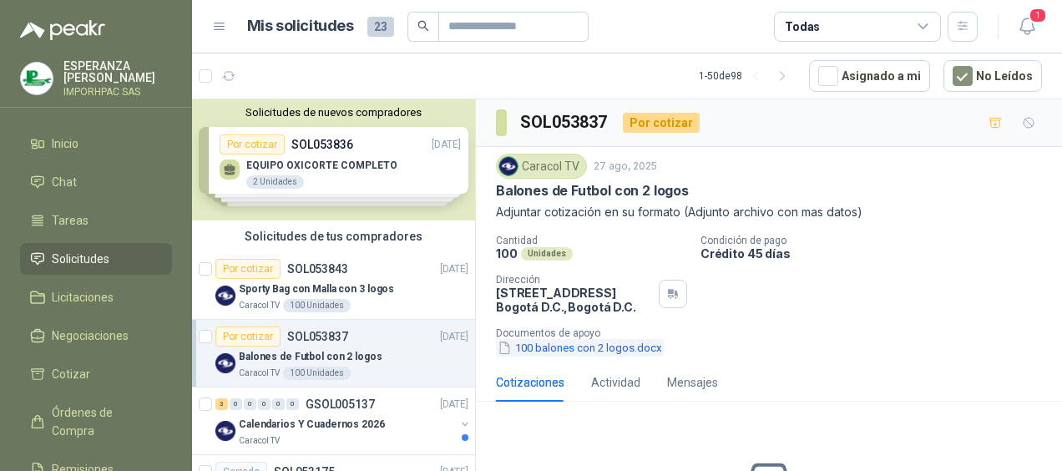
click at [508, 346] on icon "button" at bounding box center [505, 348] width 14 height 14
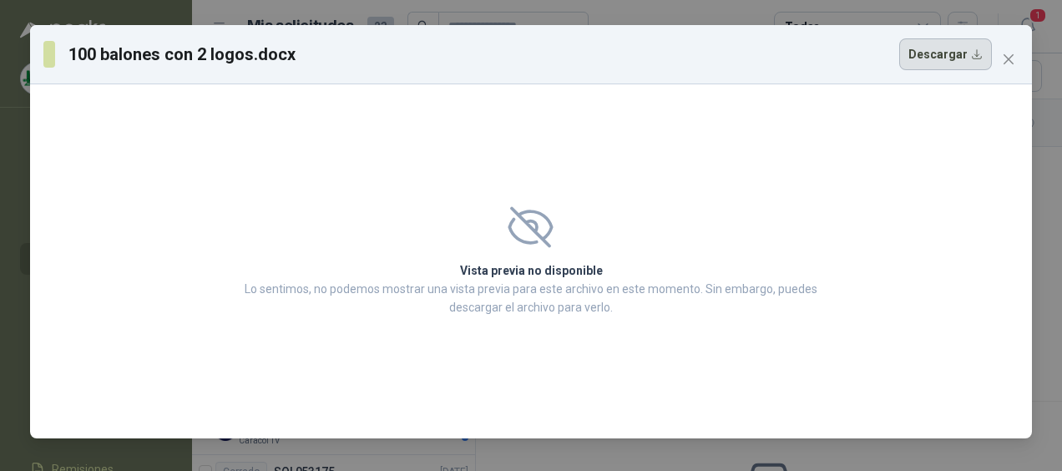
click at [946, 53] on button "Descargar" at bounding box center [945, 54] width 93 height 32
click at [791, 195] on div "Vista previa no disponible Lo sentimos, no podemos mostrar una vista previa par…" at bounding box center [531, 261] width 623 height 150
click at [1011, 54] on icon "close" at bounding box center [1008, 59] width 13 height 13
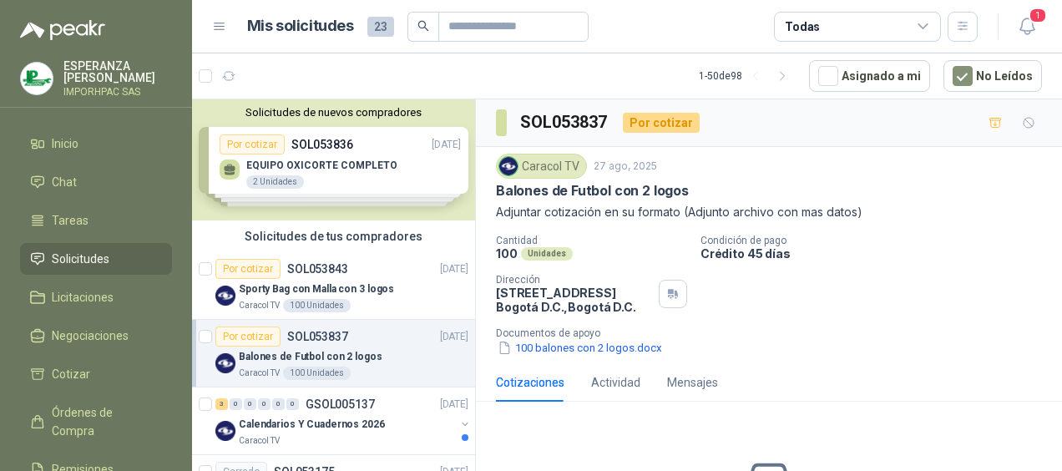
click at [229, 169] on div "Solicitudes de nuevos compradores Por cotizar SOL053836 [DATE] EQUIPO OXICORTE …" at bounding box center [333, 159] width 283 height 121
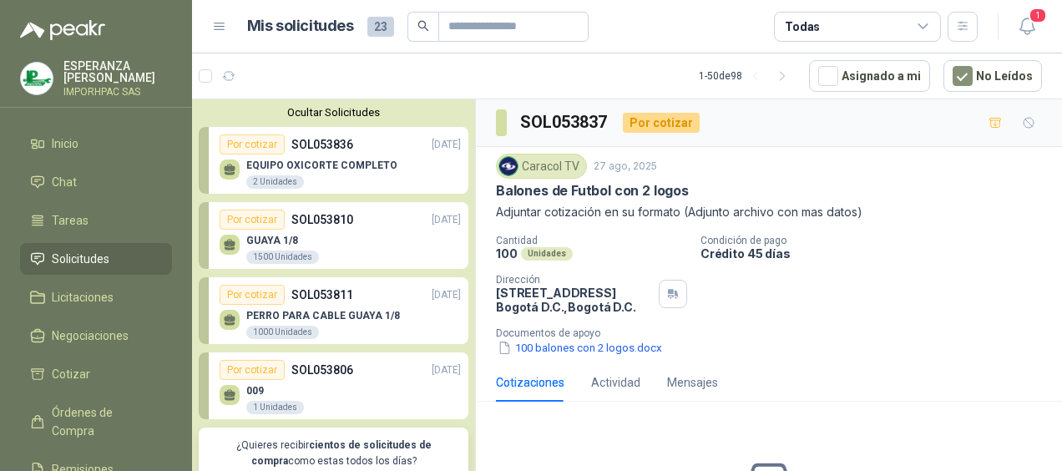
click at [226, 245] on icon at bounding box center [230, 243] width 12 height 8
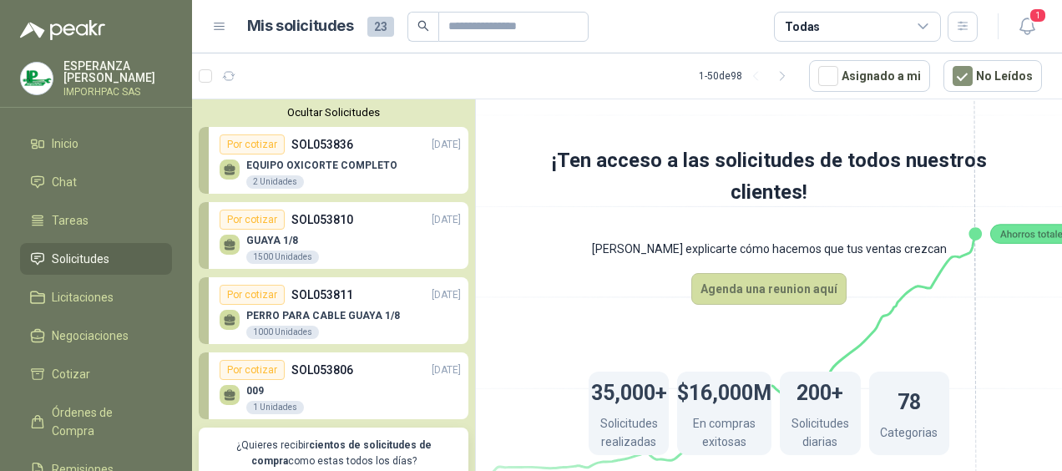
click at [232, 396] on icon at bounding box center [230, 393] width 12 height 8
click at [257, 142] on div "Por cotizar" at bounding box center [252, 144] width 65 height 20
click at [245, 217] on div "Por cotizar" at bounding box center [252, 220] width 65 height 20
